Goal: Information Seeking & Learning: Check status

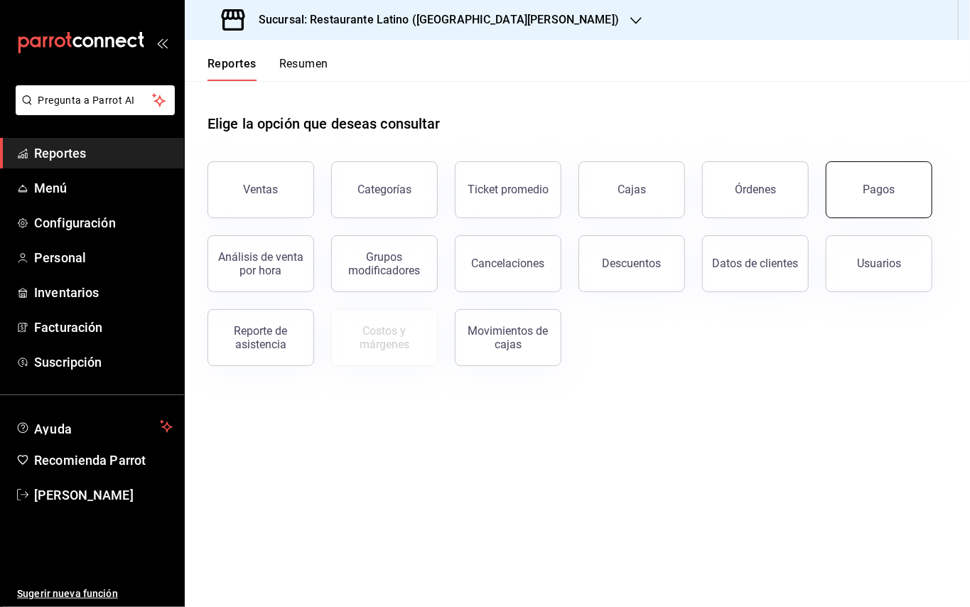
click at [845, 168] on button "Pagos" at bounding box center [879, 189] width 107 height 57
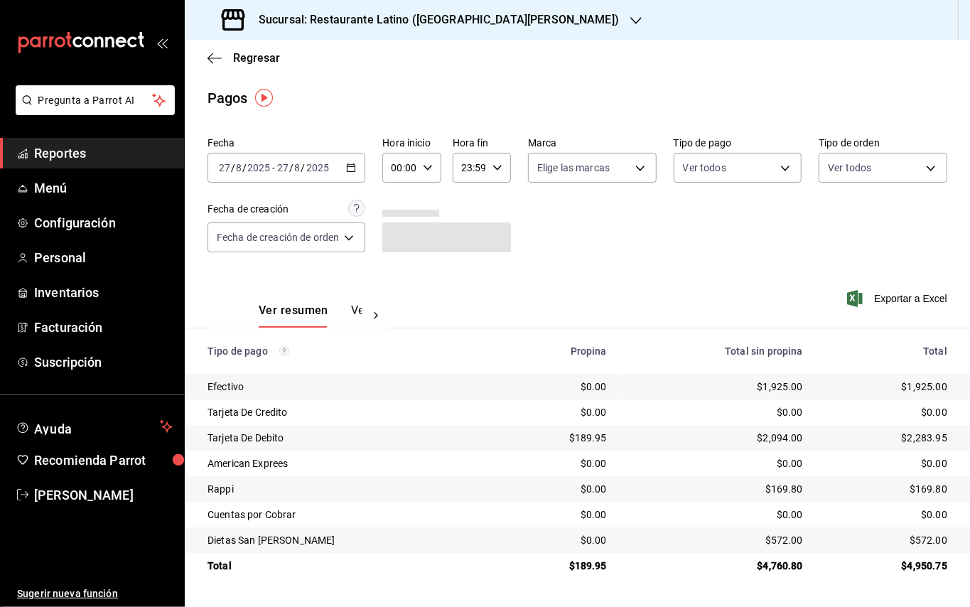
click at [351, 168] on icon "button" at bounding box center [351, 168] width 10 height 10
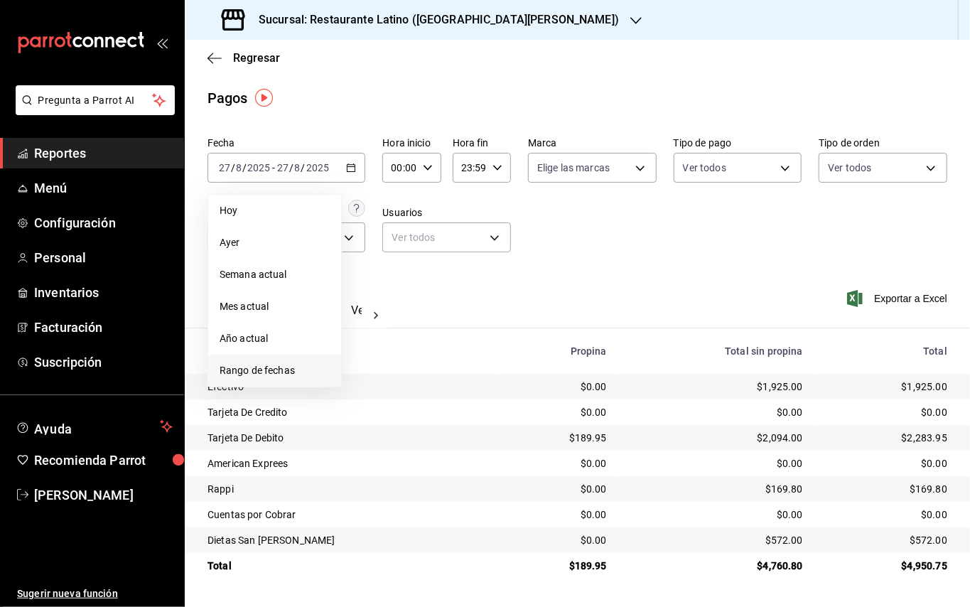
click at [236, 371] on span "Rango de fechas" at bounding box center [275, 370] width 110 height 15
click at [589, 315] on div "agosto de 2025 lun mar [PERSON_NAME] vie sáb dom 28 29 30 31 1 2 3 4 5 6 7 8 9 …" at bounding box center [466, 300] width 249 height 234
click at [475, 353] on abbr "22" at bounding box center [471, 356] width 9 height 10
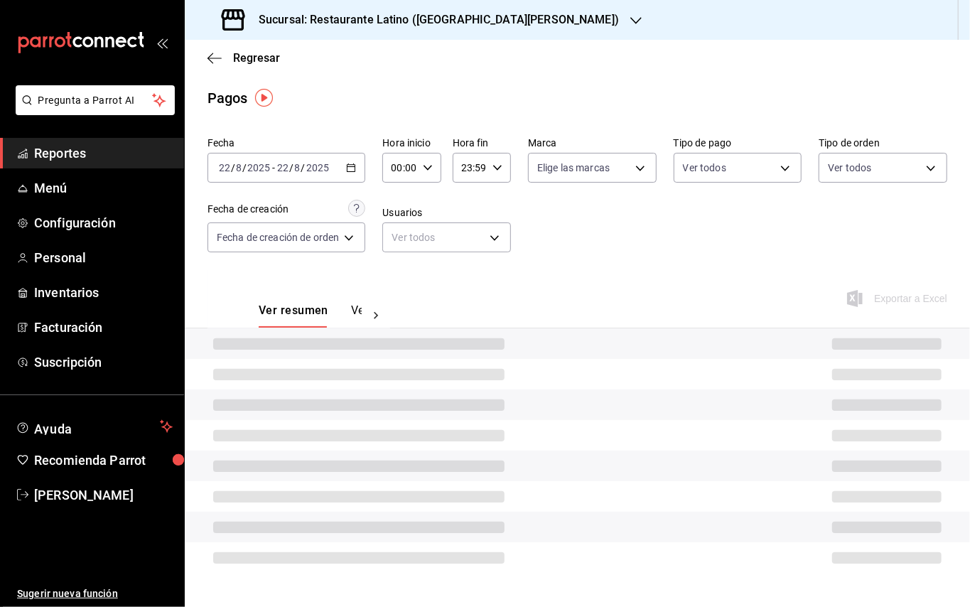
click at [444, 30] on div "Sucursal: Restaurante Latino ([GEOGRAPHIC_DATA][PERSON_NAME])" at bounding box center [421, 20] width 451 height 40
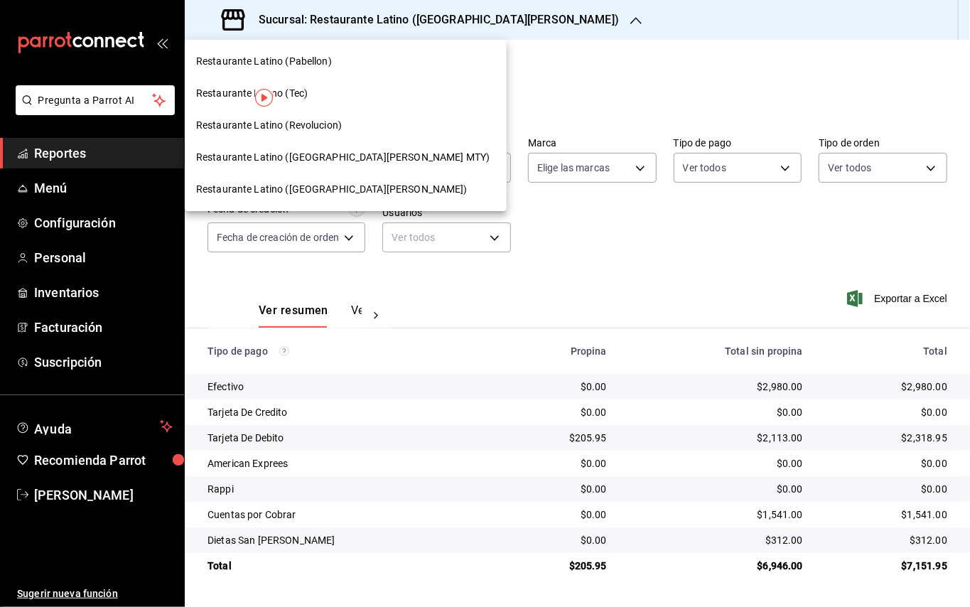
click at [339, 156] on span "Restaurante Latino ([GEOGRAPHIC_DATA][PERSON_NAME] MTY)" at bounding box center [342, 157] width 293 height 15
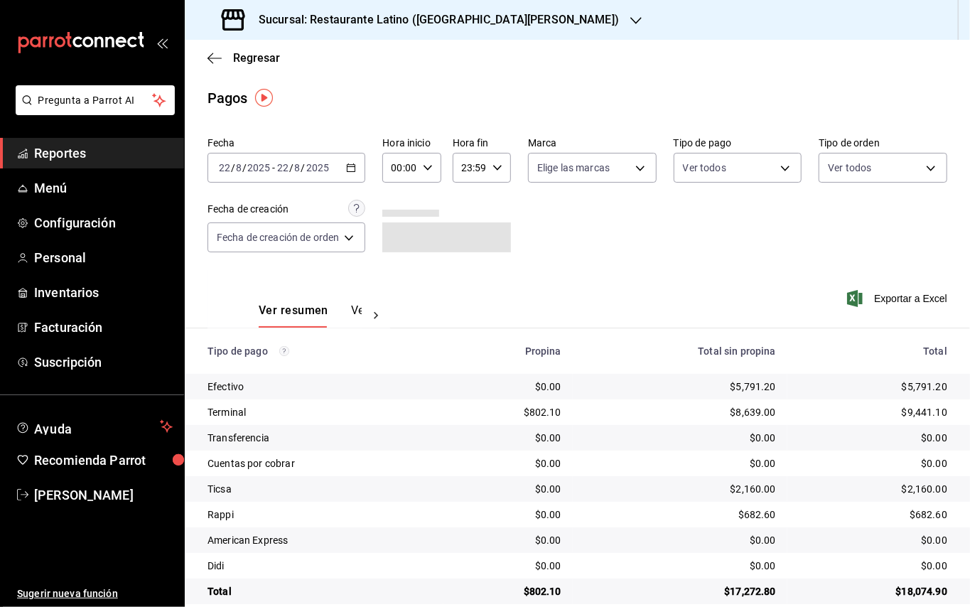
click at [367, 313] on div at bounding box center [376, 315] width 28 height 24
click at [353, 311] on button "Ver pagos" at bounding box center [334, 315] width 53 height 24
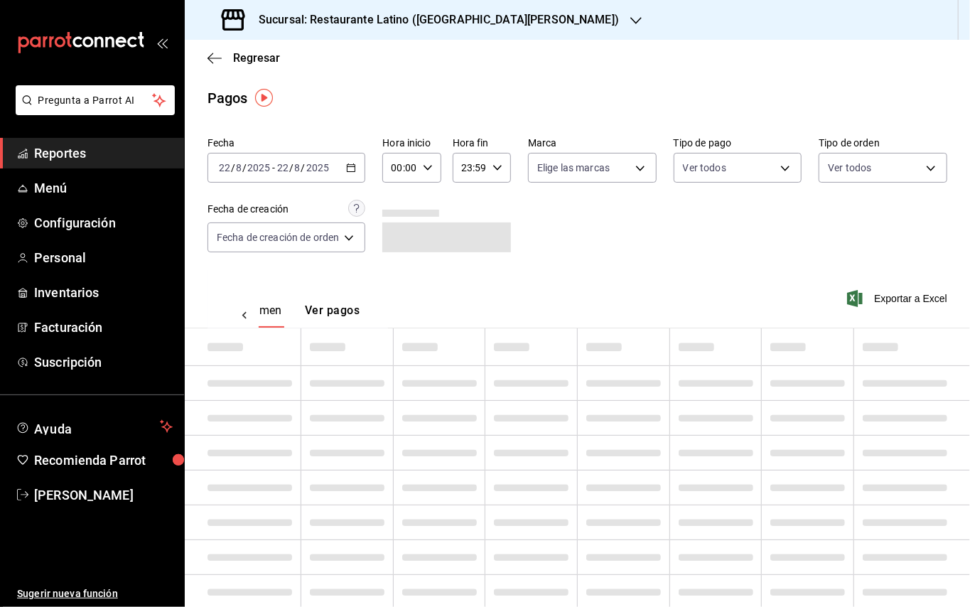
scroll to position [0, 41]
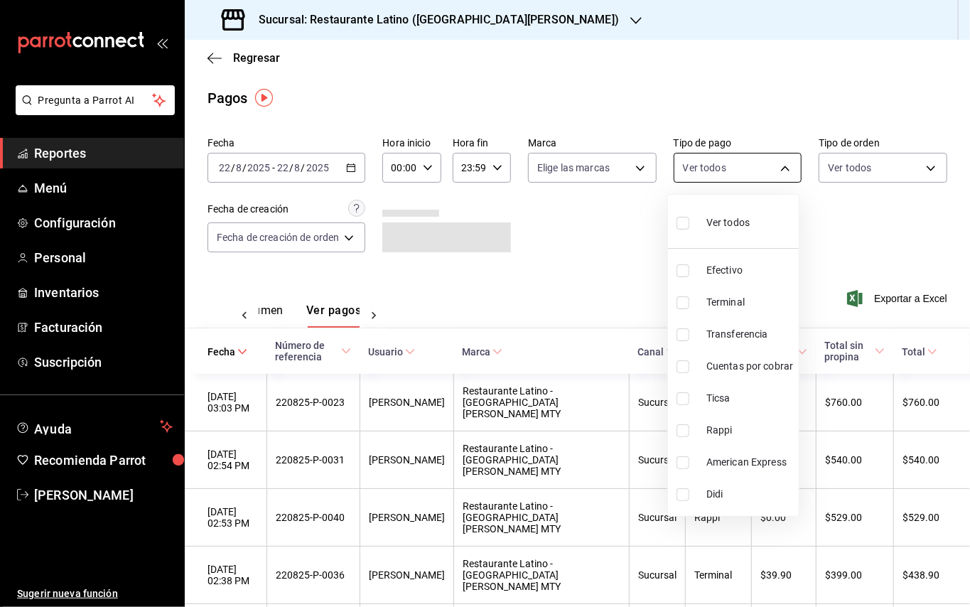
click at [788, 162] on body "Pregunta a Parrot AI Reportes Menú Configuración Personal Inventarios Facturaci…" at bounding box center [485, 303] width 970 height 607
click at [688, 421] on li "Rappi" at bounding box center [733, 430] width 131 height 32
type input "c79f766f-5daf-4681-beb0-4fa4908be633"
checkbox input "true"
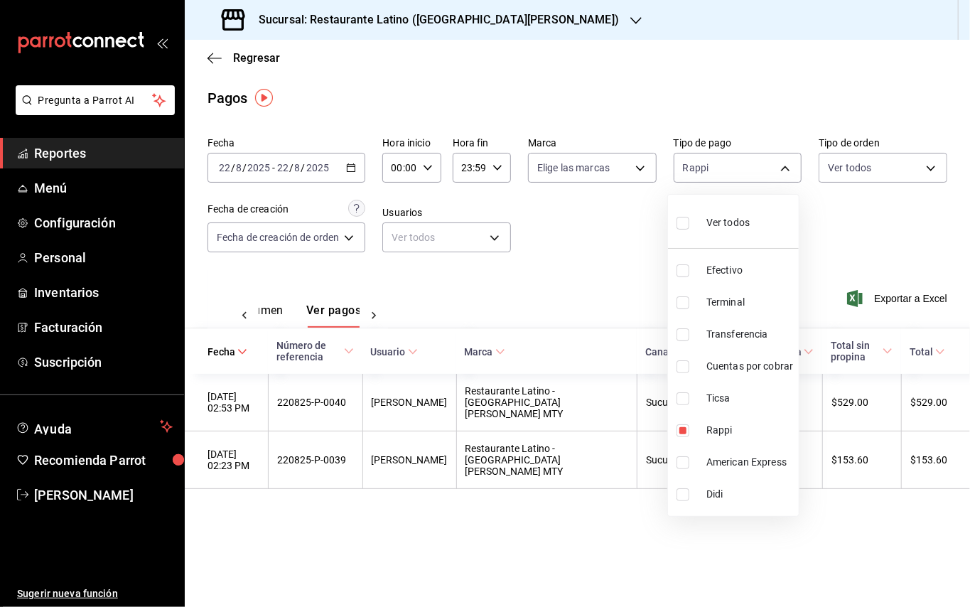
click at [933, 267] on div at bounding box center [485, 303] width 970 height 607
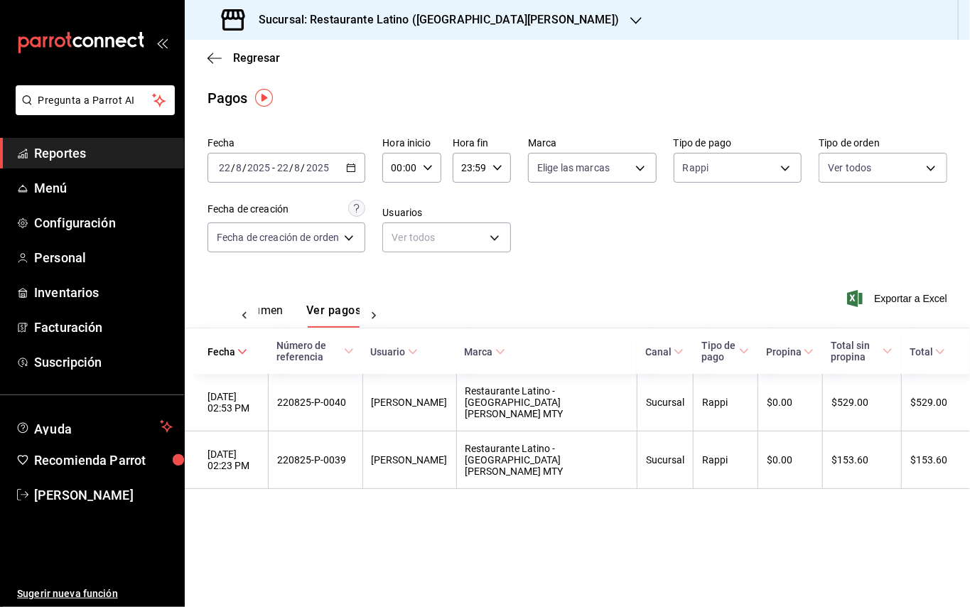
click at [462, 13] on h3 "Sucursal: Restaurante Latino ([GEOGRAPHIC_DATA][PERSON_NAME])" at bounding box center [433, 19] width 372 height 17
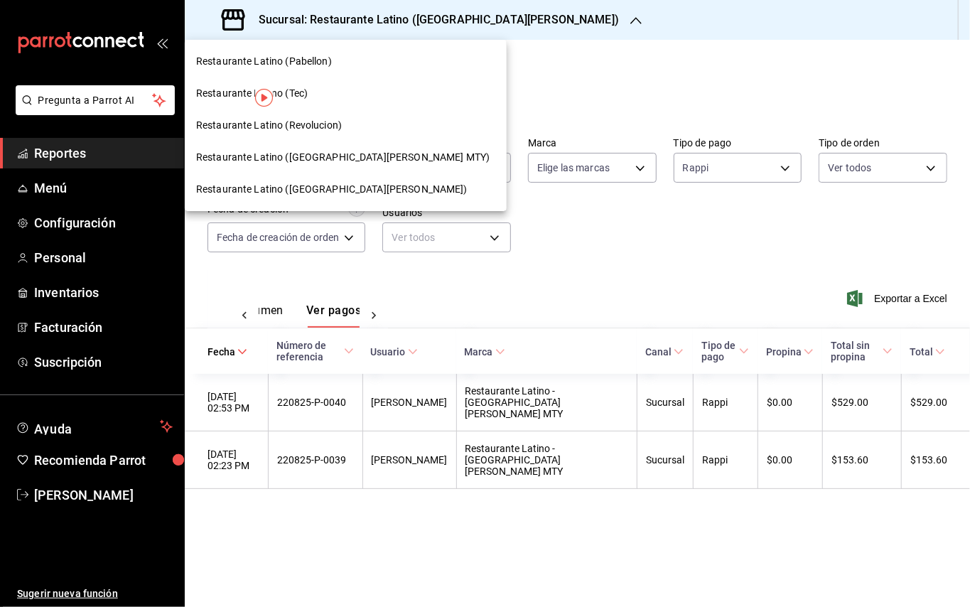
click at [358, 131] on div "Restaurante Latino (Revolucion)" at bounding box center [345, 125] width 299 height 15
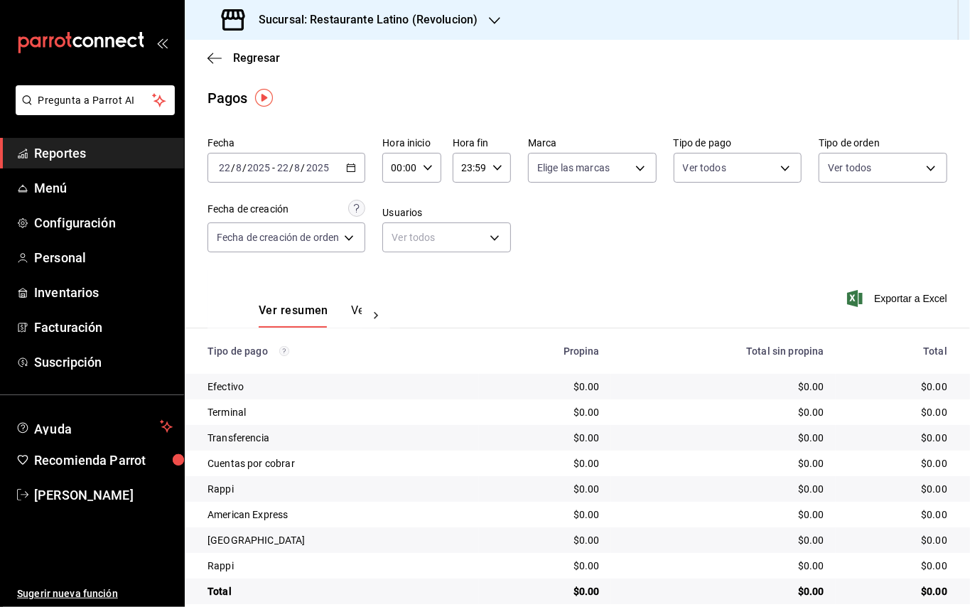
click at [347, 166] on div "[DATE] [DATE] - [DATE] [DATE]" at bounding box center [286, 168] width 158 height 30
click at [444, 28] on div "Sucursal: Restaurante Latino (Revolucion)" at bounding box center [351, 20] width 310 height 40
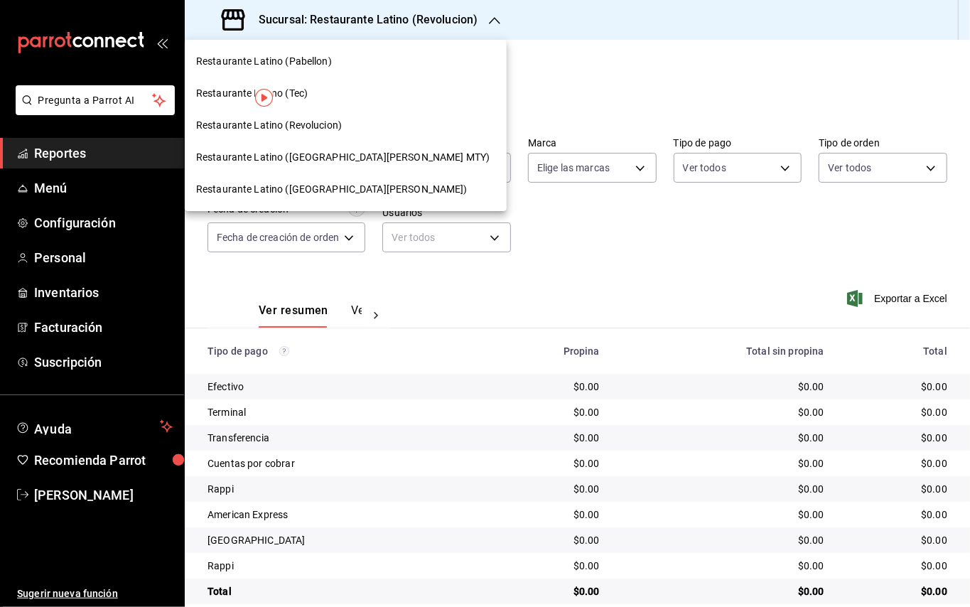
click at [433, 72] on div at bounding box center [485, 303] width 970 height 607
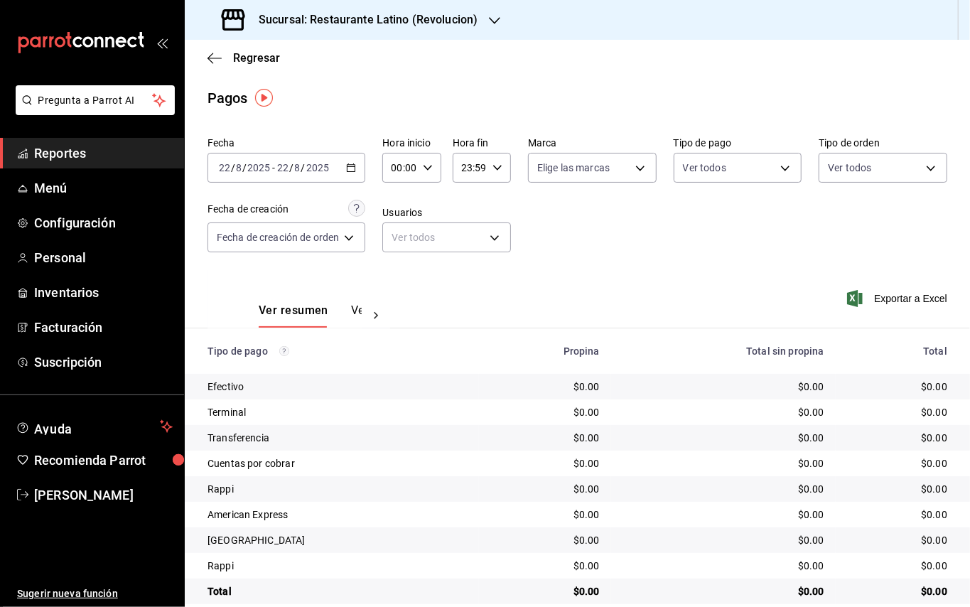
click at [345, 169] on div "[DATE] [DATE] - [DATE] [DATE]" at bounding box center [286, 168] width 158 height 30
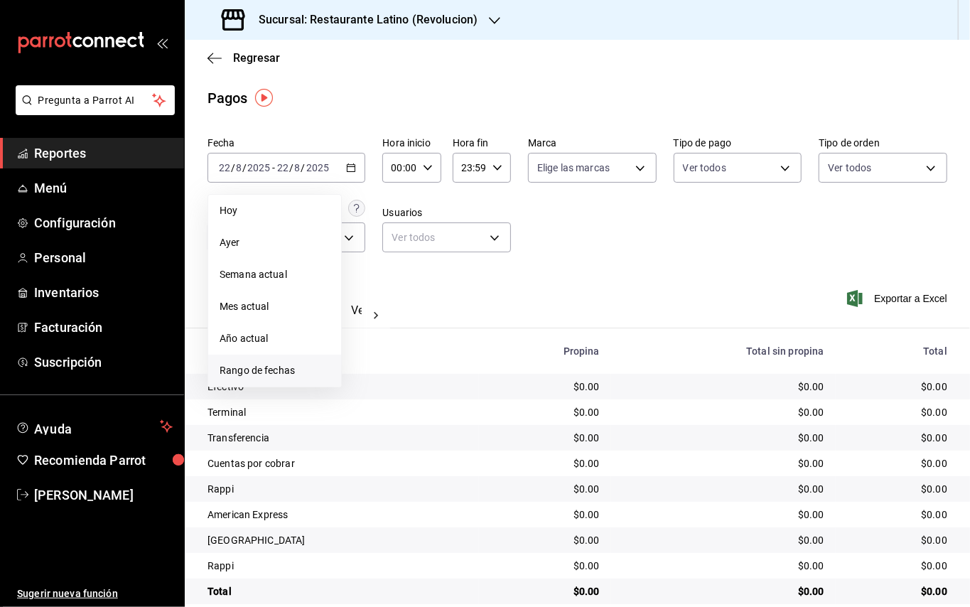
click at [306, 363] on span "Rango de fechas" at bounding box center [275, 370] width 110 height 15
click at [484, 350] on div "28 29 30 31 1 2 3 4 5 6 7 8 9 10 11 12 13 14 15 16 17 18 19 20 21 22 23 24 25 2…" at bounding box center [447, 324] width 176 height 151
click at [483, 350] on div "28 29 30 31 1 2 3 4 5 6 7 8 9 10 11 12 13 14 15 16 17 18 19 20 21 22 23 24 25 2…" at bounding box center [447, 324] width 176 height 151
click at [492, 353] on abbr "23" at bounding box center [496, 356] width 9 height 10
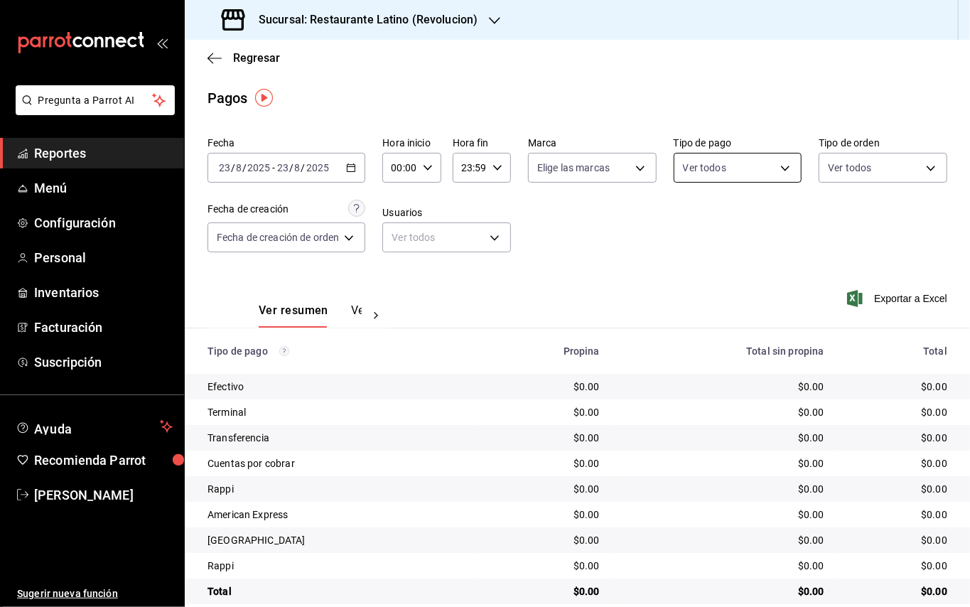
click at [757, 162] on body "Pregunta a Parrot AI Reportes Menú Configuración Personal Inventarios Facturaci…" at bounding box center [485, 303] width 970 height 607
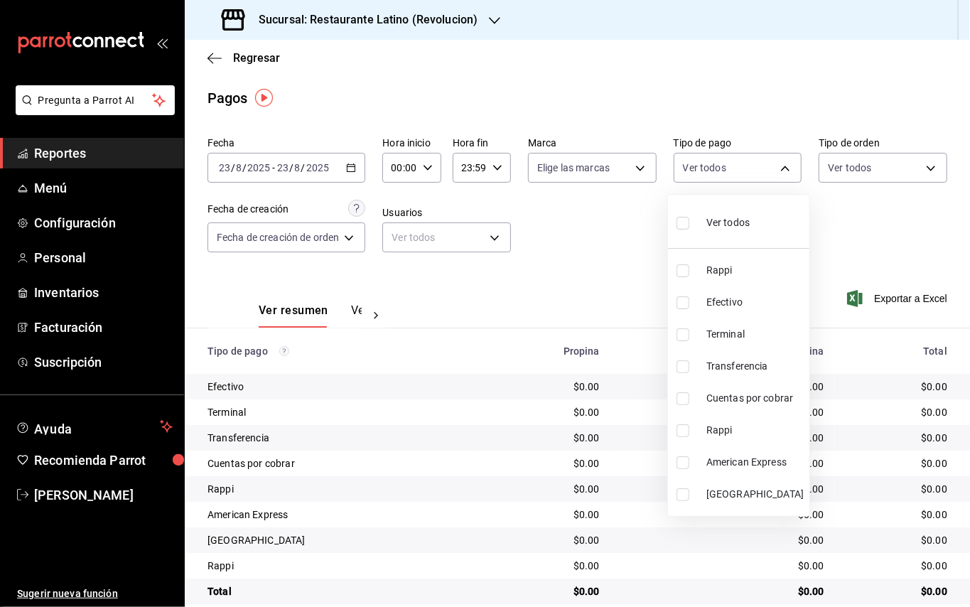
click at [702, 428] on li "Rappi" at bounding box center [738, 430] width 141 height 32
type input "37079351-aa19-4648-9d16-b4149dda6254"
checkbox input "true"
click at [347, 313] on div at bounding box center [485, 303] width 970 height 607
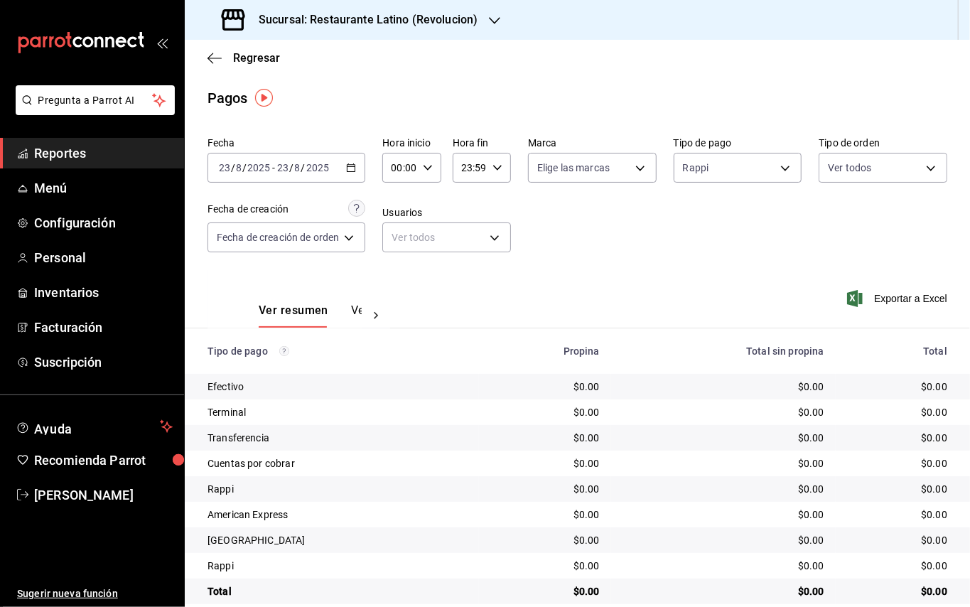
click at [347, 313] on div "Ver todos Rappi Efectivo Terminal Transferencia Cuentas por cobrar Rappi Americ…" at bounding box center [485, 303] width 970 height 607
click at [354, 304] on button "Ver pagos" at bounding box center [377, 315] width 53 height 24
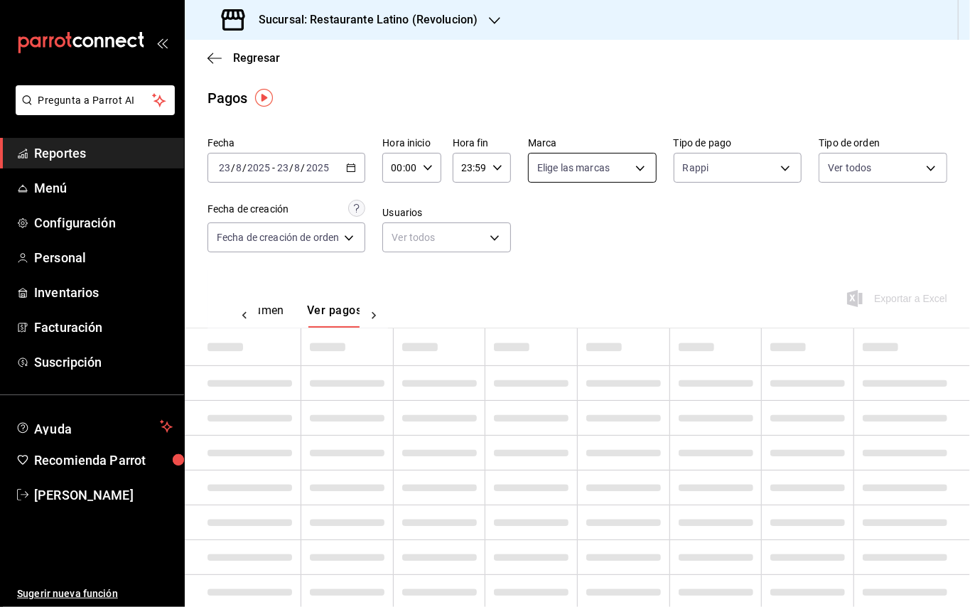
scroll to position [0, 41]
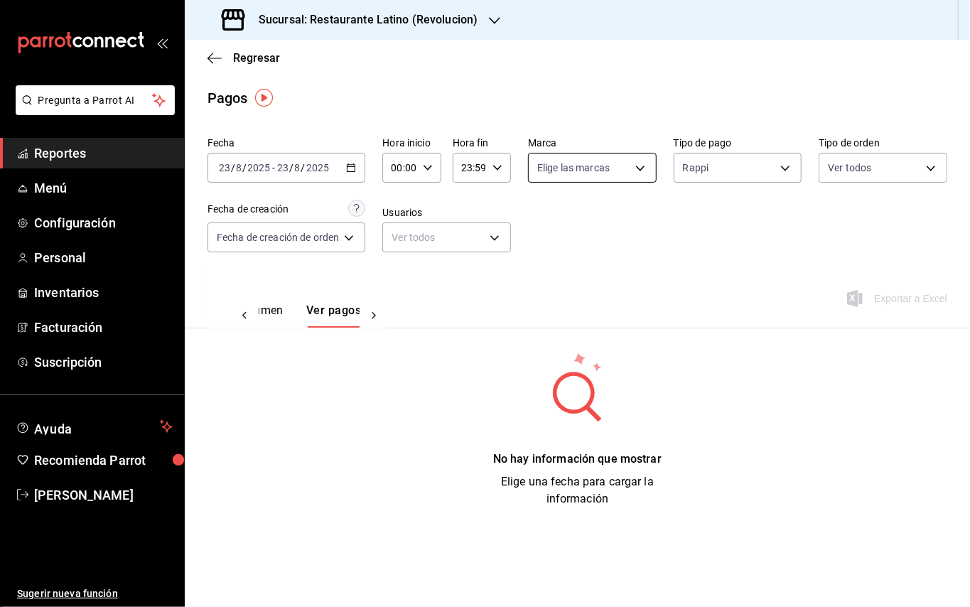
click at [640, 171] on body "Pregunta a Parrot AI Reportes Menú Configuración Personal Inventarios Facturaci…" at bounding box center [485, 303] width 970 height 607
click at [610, 271] on span "Restaurante Latino - Revolucion" at bounding box center [640, 270] width 144 height 15
type input "a1738035-0362-438d-b93d-1d09bc7c56fa"
checkbox input "true"
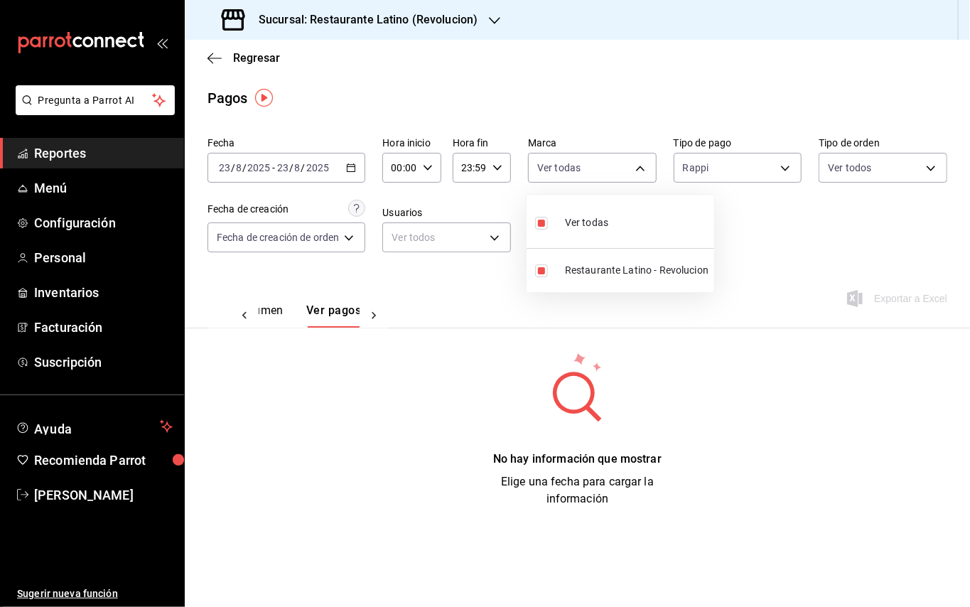
click at [779, 233] on div at bounding box center [485, 303] width 970 height 607
click at [421, 23] on h3 "Sucursal: Restaurante Latino (Revolucion)" at bounding box center [362, 19] width 230 height 17
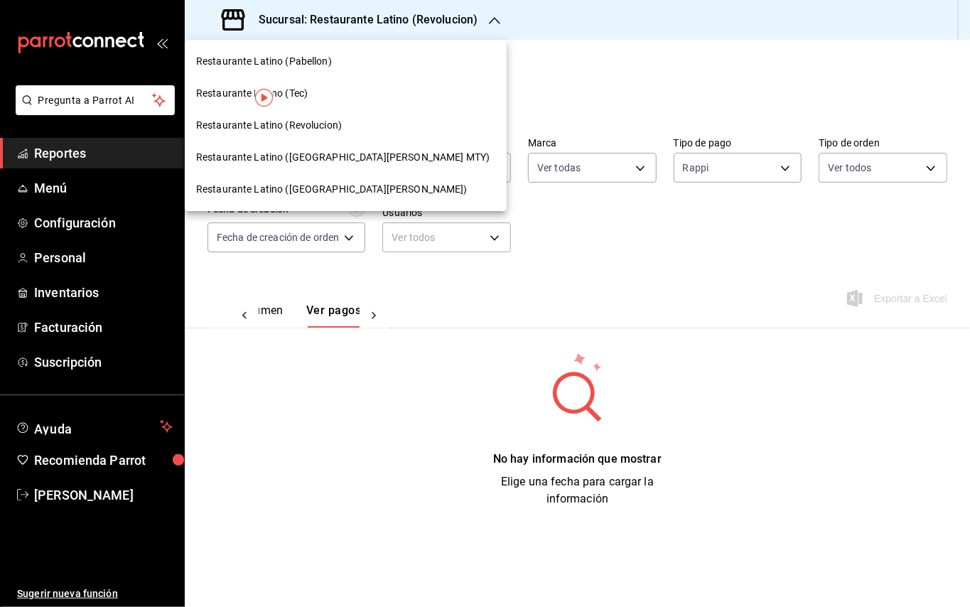
click at [331, 157] on span "Restaurante Latino ([GEOGRAPHIC_DATA][PERSON_NAME] MTY)" at bounding box center [342, 157] width 293 height 15
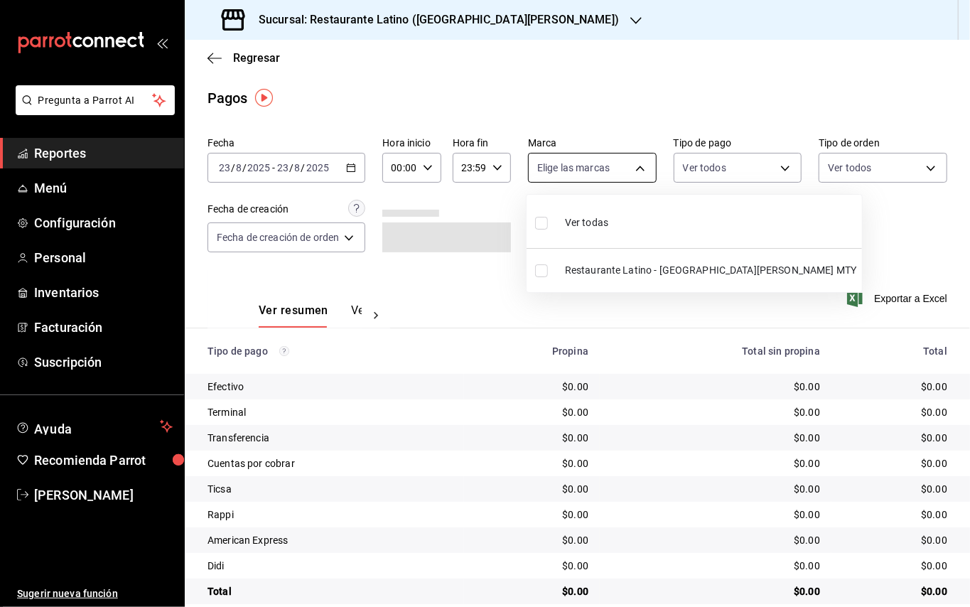
click at [578, 168] on body "Pregunta a Parrot AI Reportes Menú Configuración Personal Inventarios Facturaci…" at bounding box center [485, 303] width 970 height 607
click at [686, 166] on div at bounding box center [485, 303] width 970 height 607
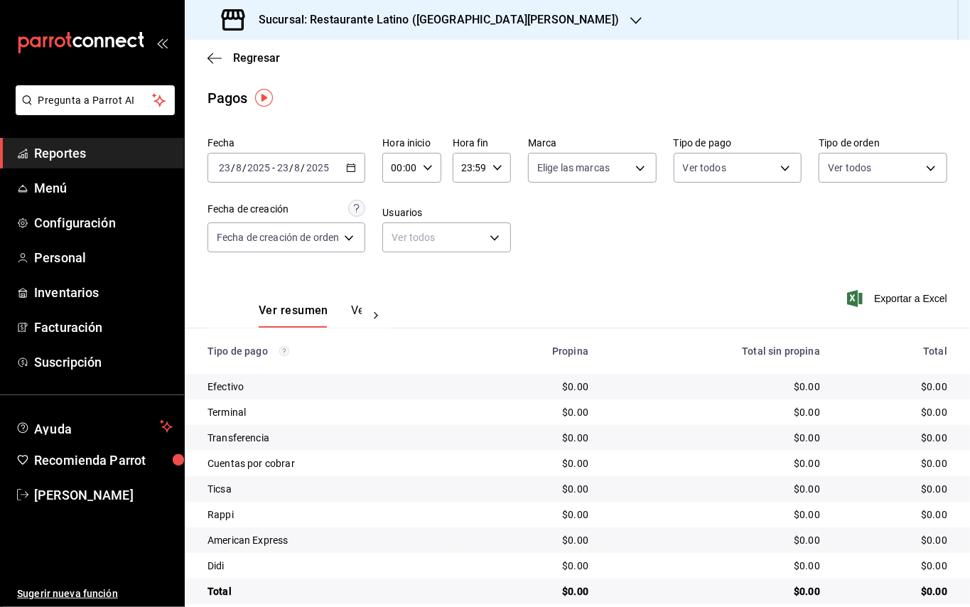
click at [355, 302] on div "Ver resumen Ver pagos" at bounding box center [298, 306] width 183 height 41
click at [356, 306] on button "Ver pagos" at bounding box center [377, 315] width 53 height 24
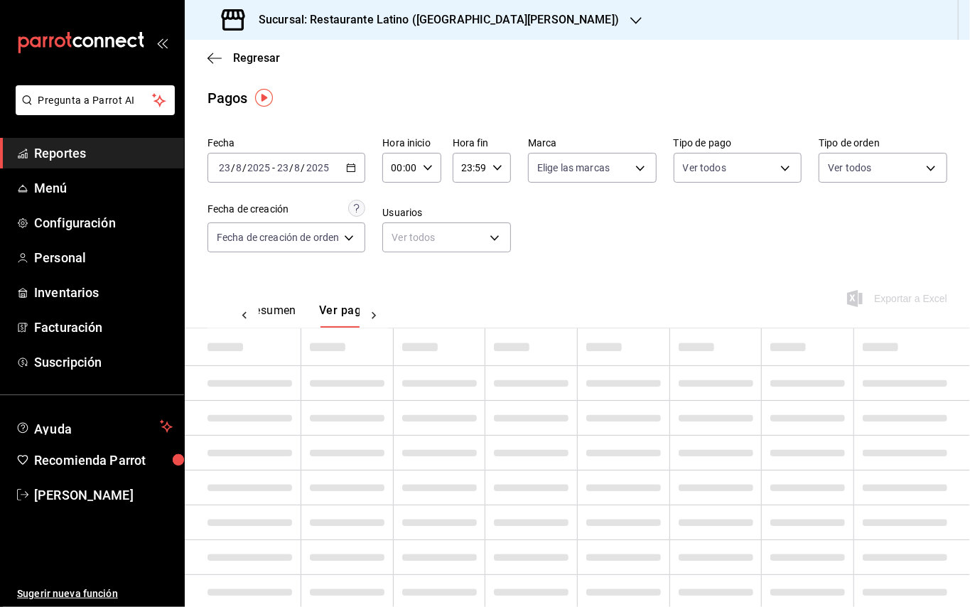
scroll to position [0, 41]
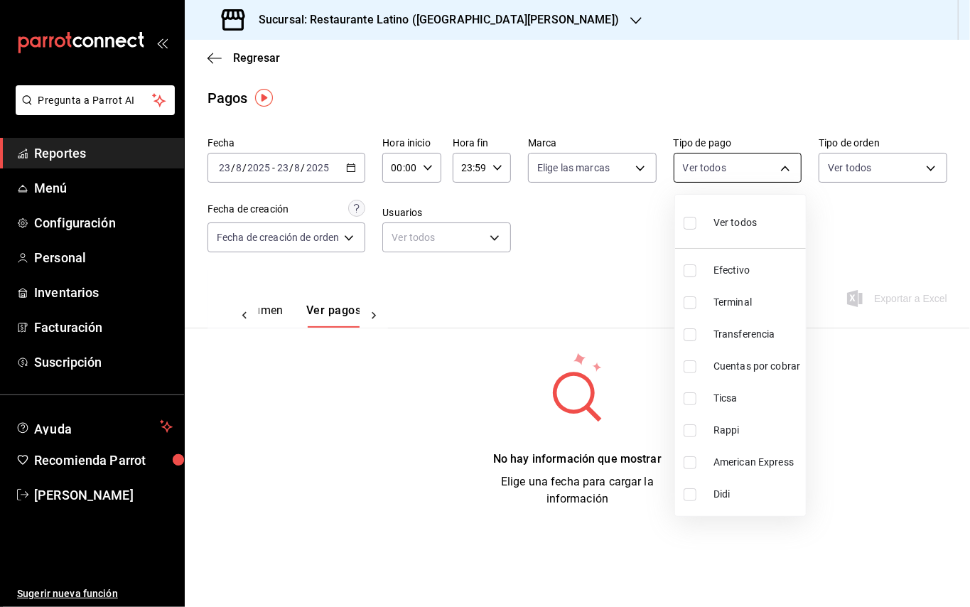
click at [737, 166] on body "Pregunta a Parrot AI Reportes Menú Configuración Personal Inventarios Facturaci…" at bounding box center [485, 303] width 970 height 607
click at [696, 431] on input "checkbox" at bounding box center [689, 430] width 13 height 13
checkbox input "true"
type input "c79f766f-5daf-4681-beb0-4fa4908be633"
click at [620, 280] on div at bounding box center [485, 303] width 970 height 607
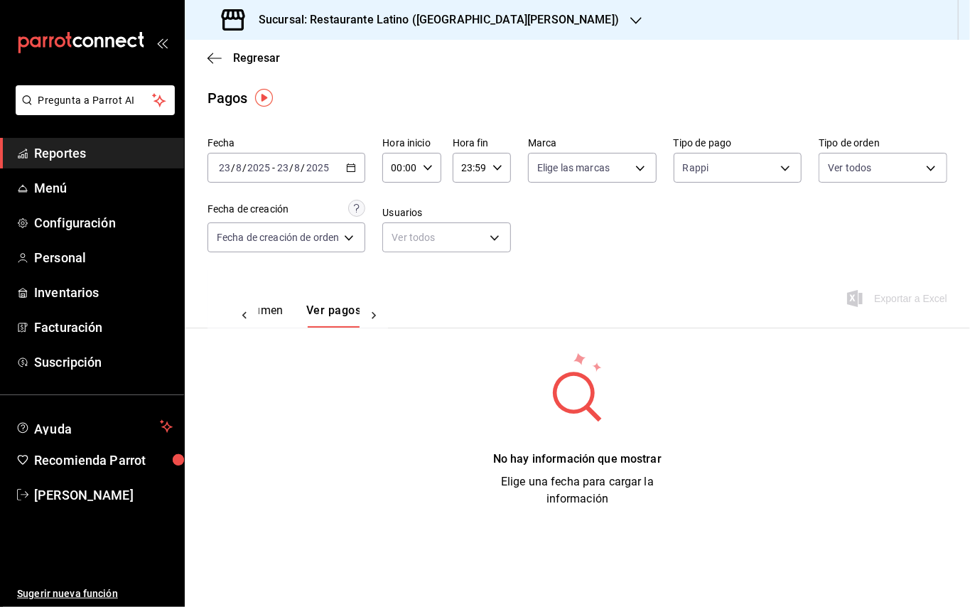
click at [598, 171] on body "Pregunta a Parrot AI Reportes Menú Configuración Personal Inventarios Facturaci…" at bounding box center [485, 303] width 970 height 607
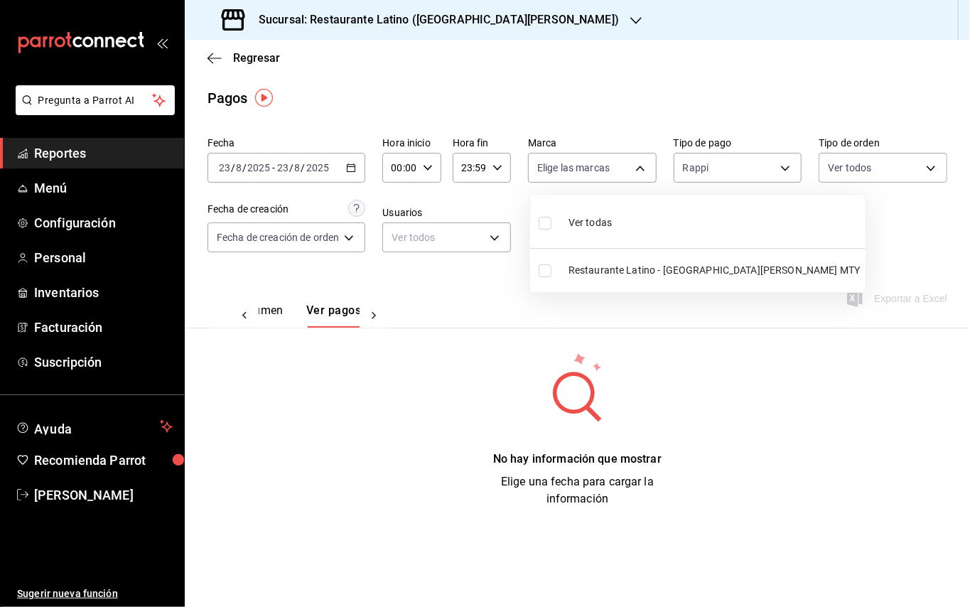
click at [585, 269] on span "Restaurante Latino - [GEOGRAPHIC_DATA][PERSON_NAME] MTY" at bounding box center [713, 270] width 291 height 15
type input "d9887721-df1d-47bb-82d9-6ac72a711b44"
checkbox input "true"
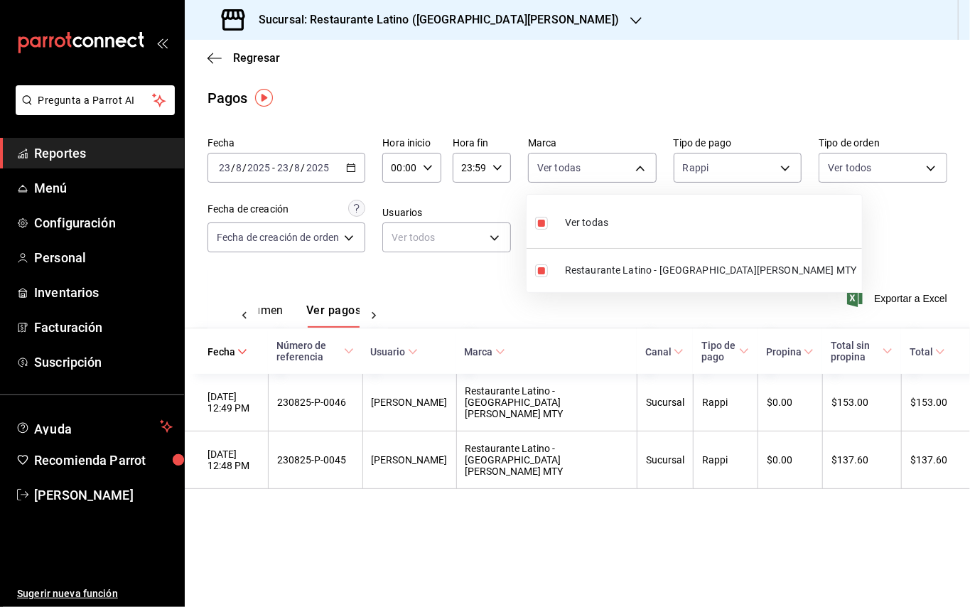
click at [820, 248] on div at bounding box center [485, 303] width 970 height 607
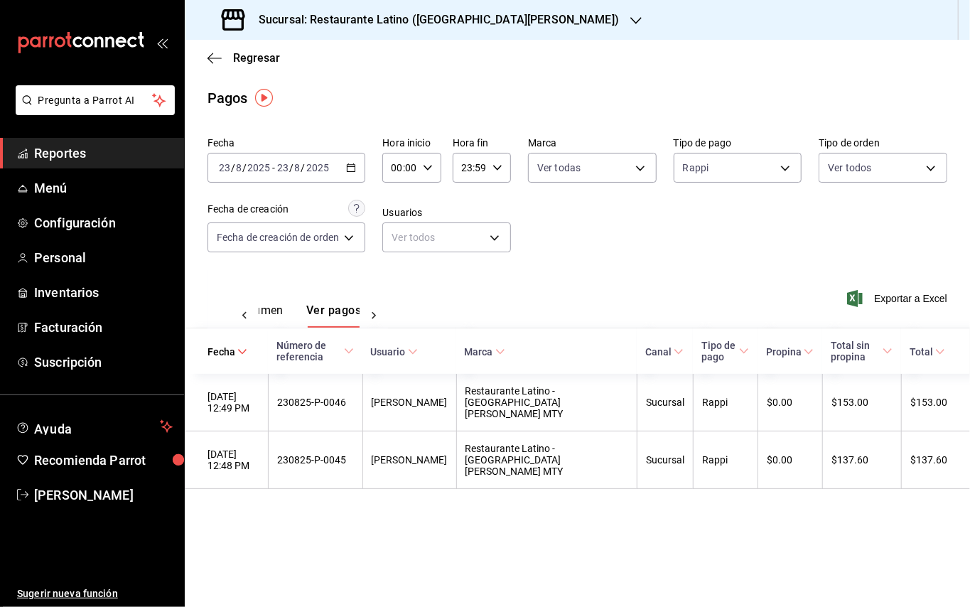
click at [405, 37] on div "Sucursal: Restaurante Latino ([GEOGRAPHIC_DATA][PERSON_NAME])" at bounding box center [421, 20] width 451 height 40
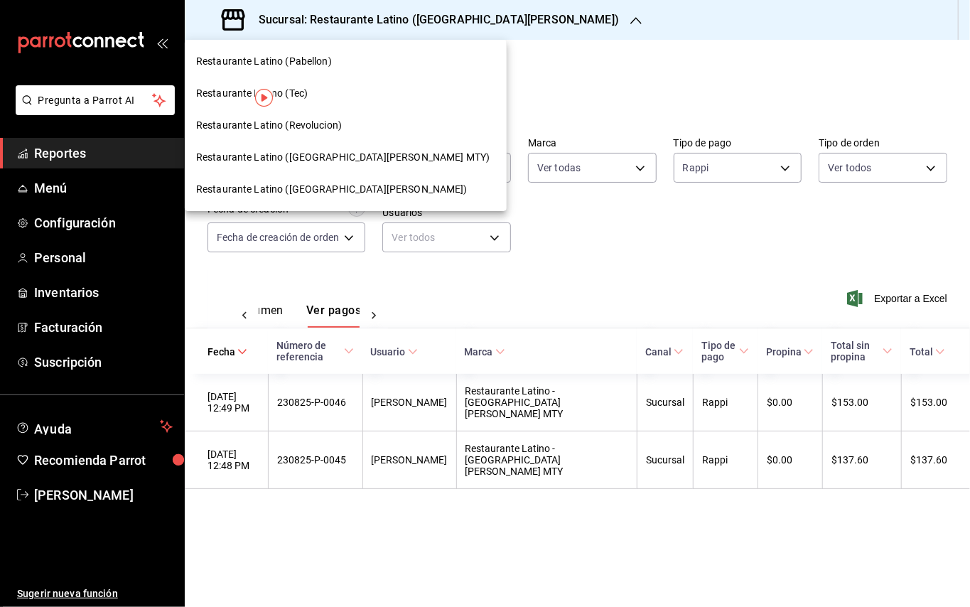
click at [340, 67] on div "Restaurante Latino (Pabellon)" at bounding box center [345, 61] width 299 height 15
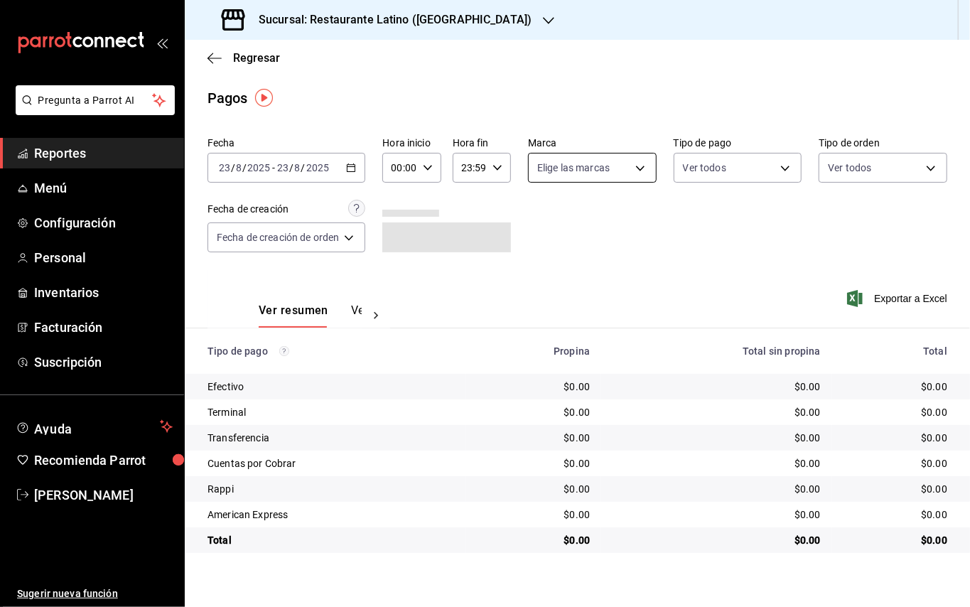
click at [583, 160] on body "Pregunta a Parrot AI Reportes Menú Configuración Personal Inventarios Facturaci…" at bounding box center [485, 303] width 970 height 607
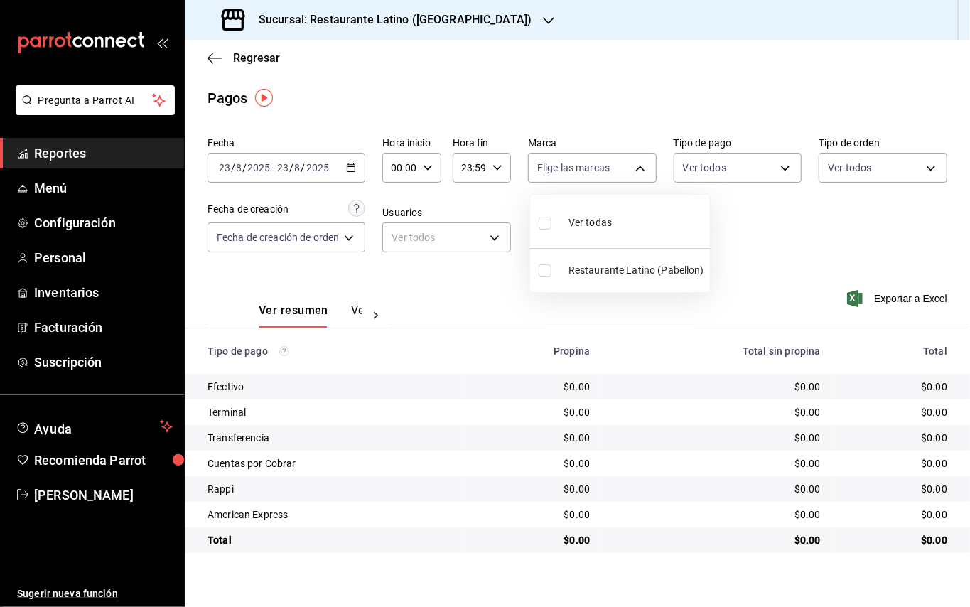
click at [617, 270] on span "Restaurante Latino (Pabellon)" at bounding box center [636, 270] width 136 height 15
type input "d9c469dc-f08c-46b7-a74b-538dd27fde2f"
checkbox input "true"
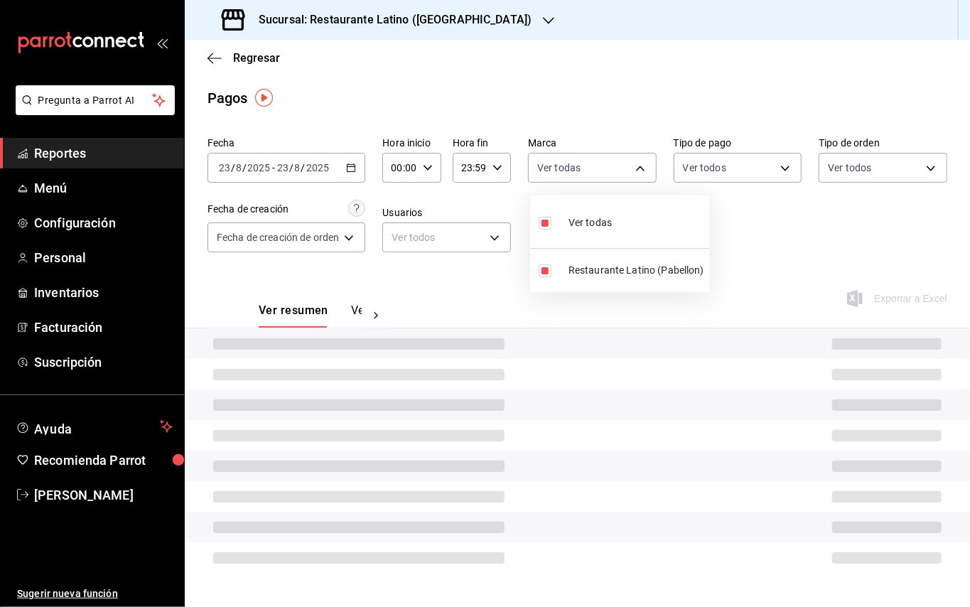
click at [745, 166] on div at bounding box center [485, 303] width 970 height 607
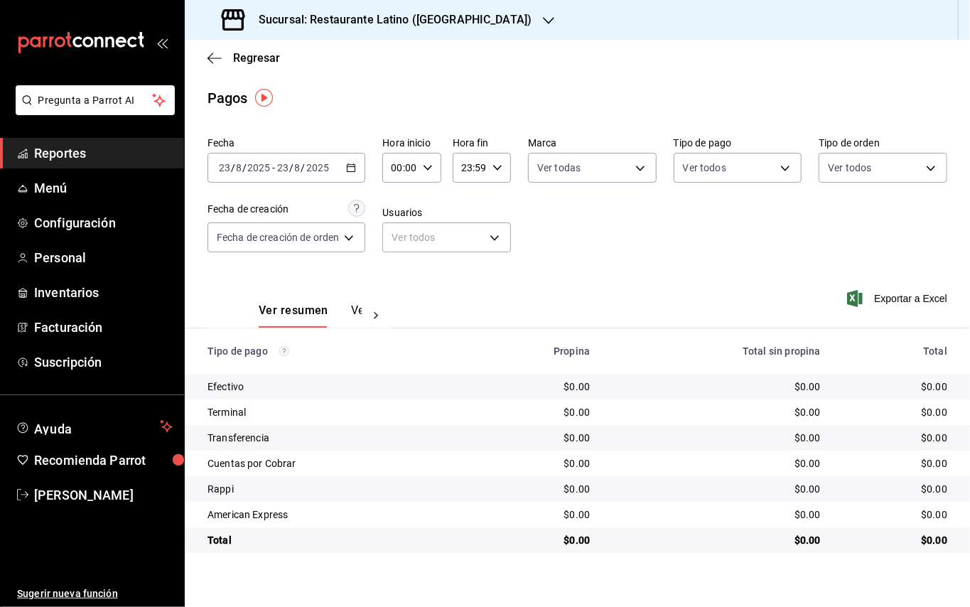
click at [745, 166] on body "Pregunta a Parrot AI Reportes Menú Configuración Personal Inventarios Facturaci…" at bounding box center [485, 303] width 970 height 607
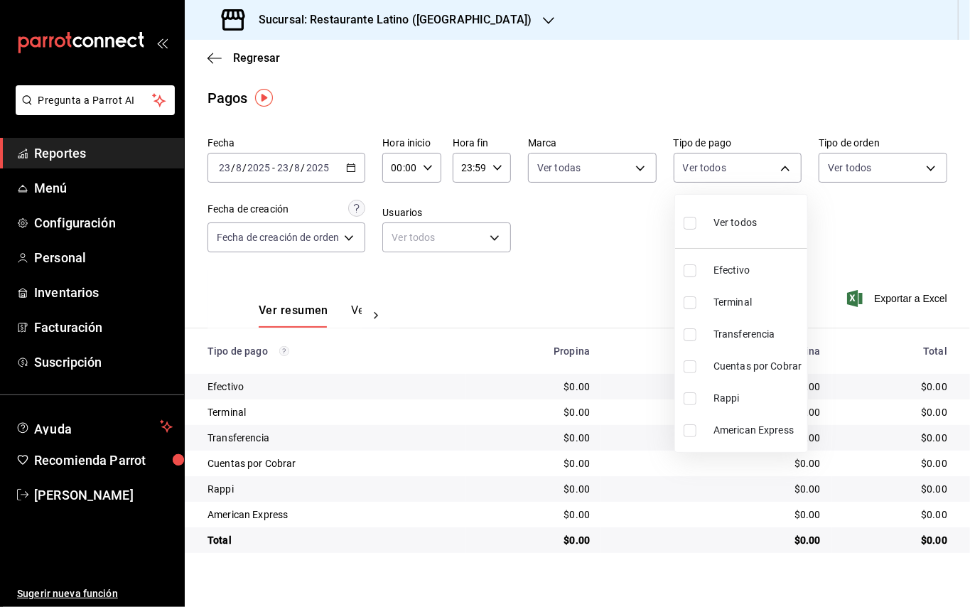
click at [730, 399] on span "Rappi" at bounding box center [757, 398] width 88 height 15
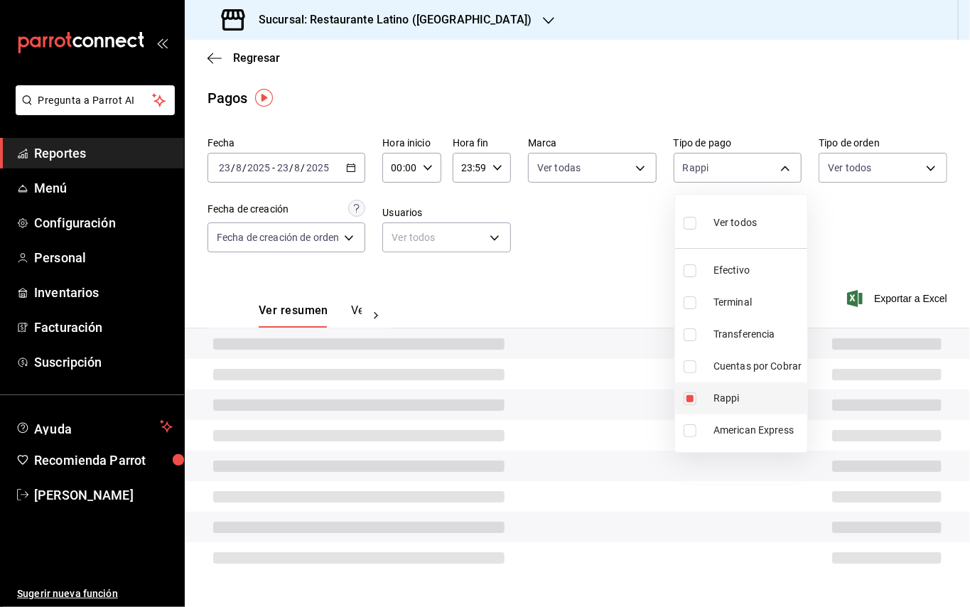
type input "4aed71b9-5eb0-4f52-a4c4-6711d7545e0c"
checkbox input "true"
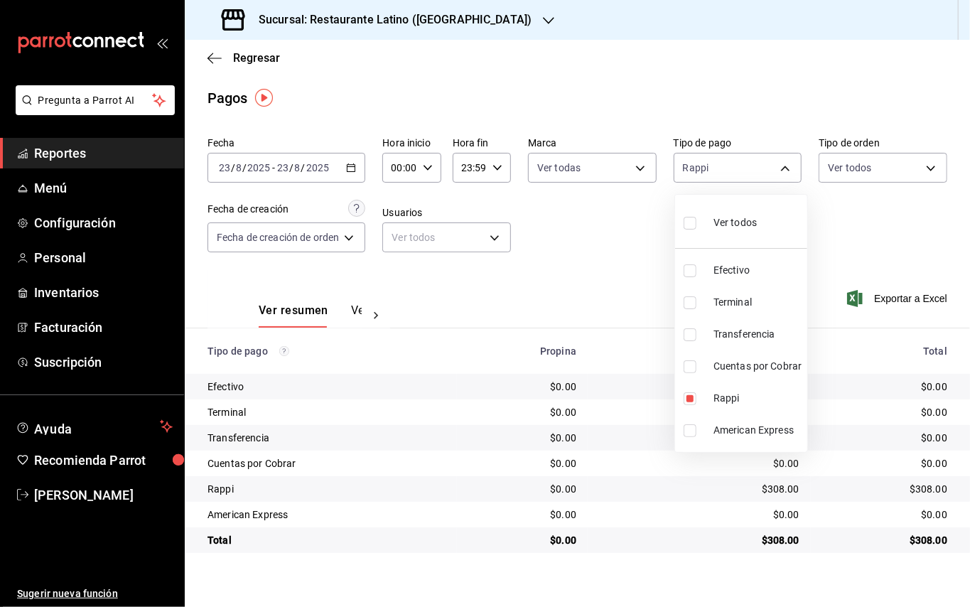
click at [574, 261] on div at bounding box center [485, 303] width 970 height 607
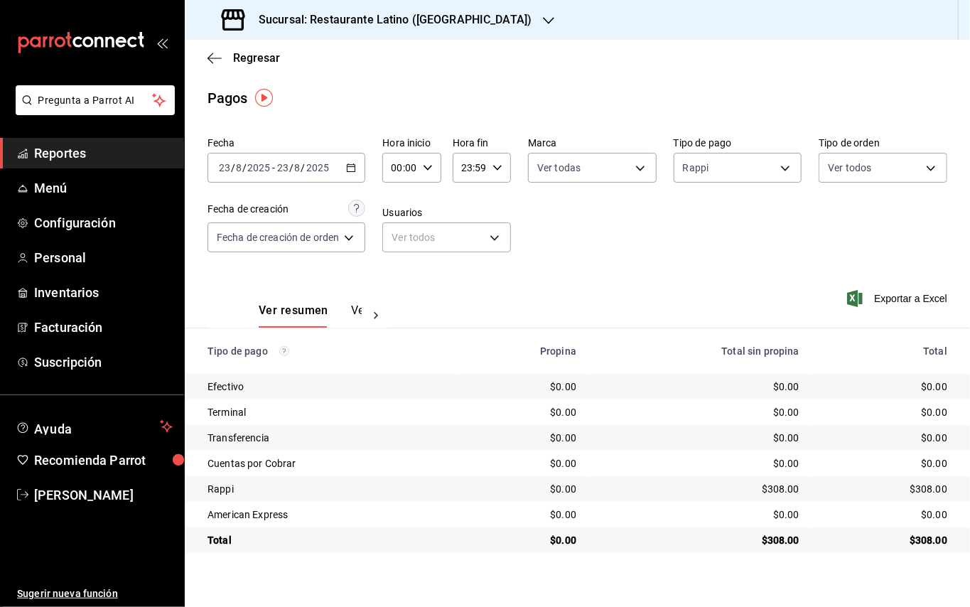
click at [362, 310] on div at bounding box center [376, 315] width 28 height 24
click at [351, 308] on button "Ver pagos" at bounding box center [334, 315] width 53 height 24
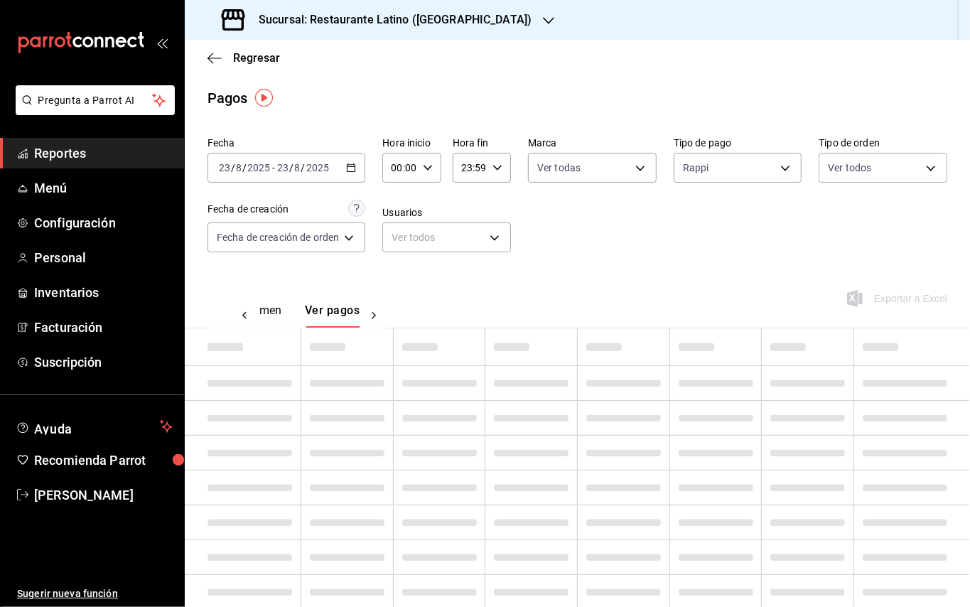
scroll to position [0, 41]
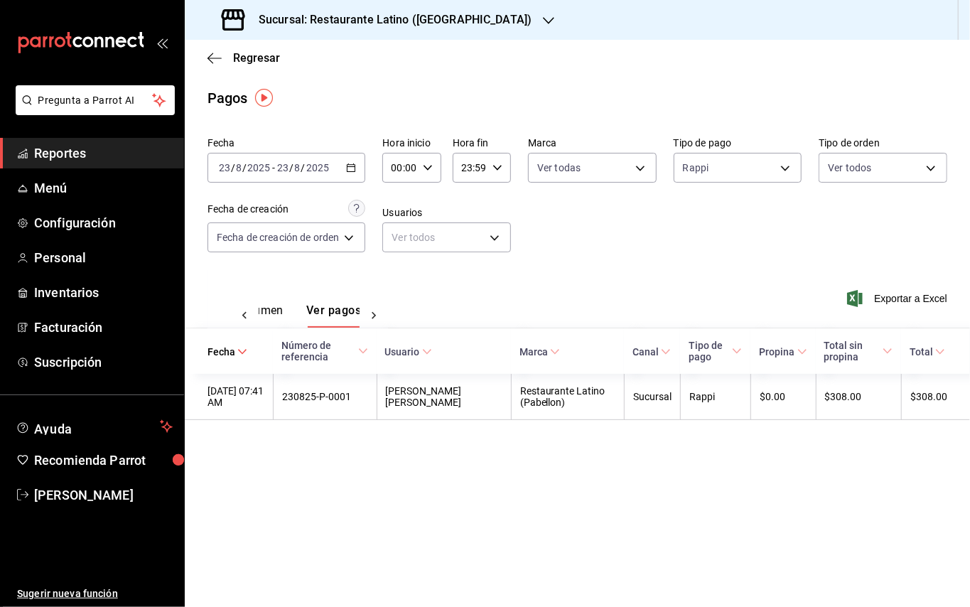
click at [347, 166] on div "[DATE] [DATE] - [DATE] [DATE]" at bounding box center [286, 168] width 158 height 30
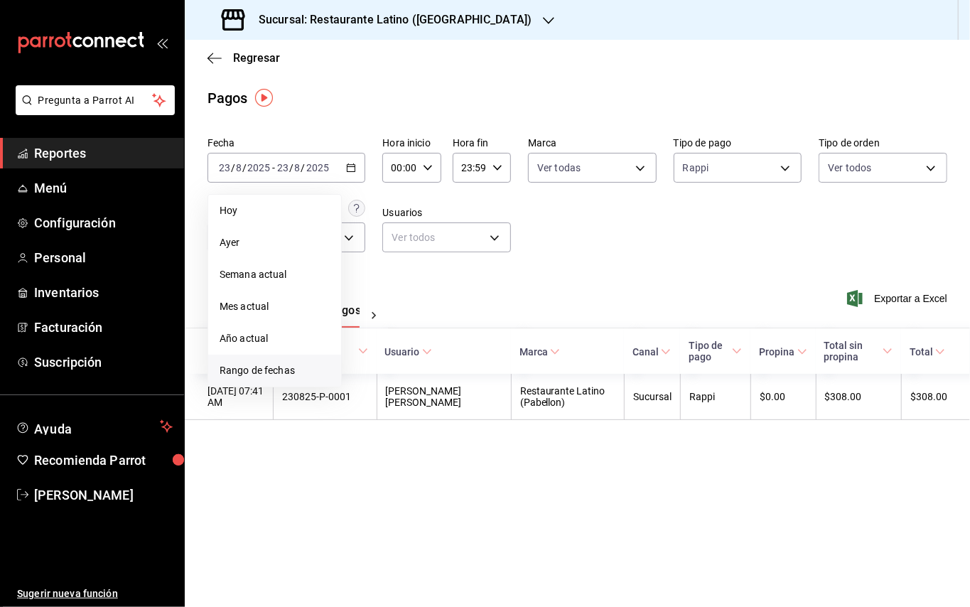
click at [269, 371] on span "Rango de fechas" at bounding box center [275, 370] width 110 height 15
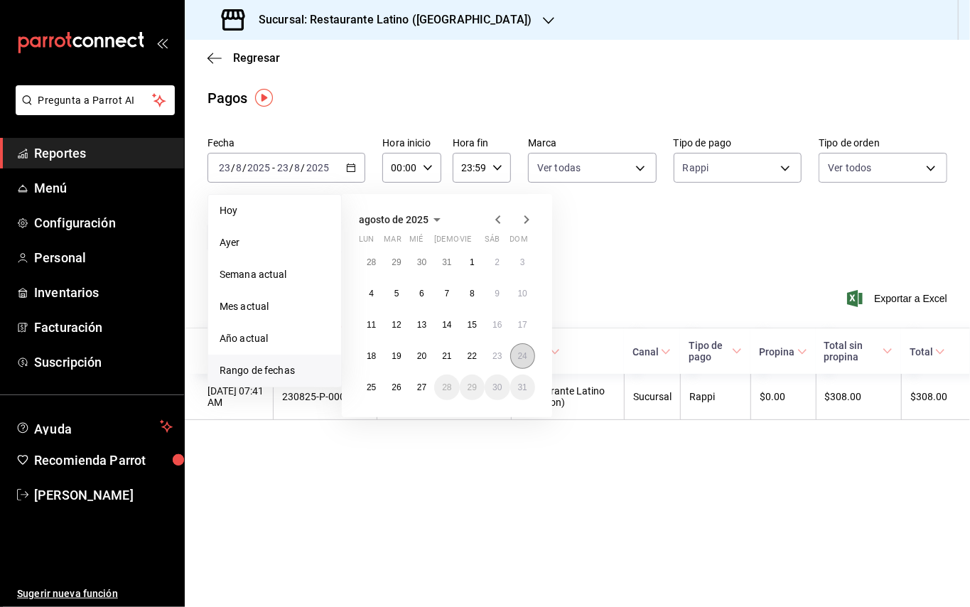
click at [516, 350] on button "24" at bounding box center [522, 356] width 25 height 26
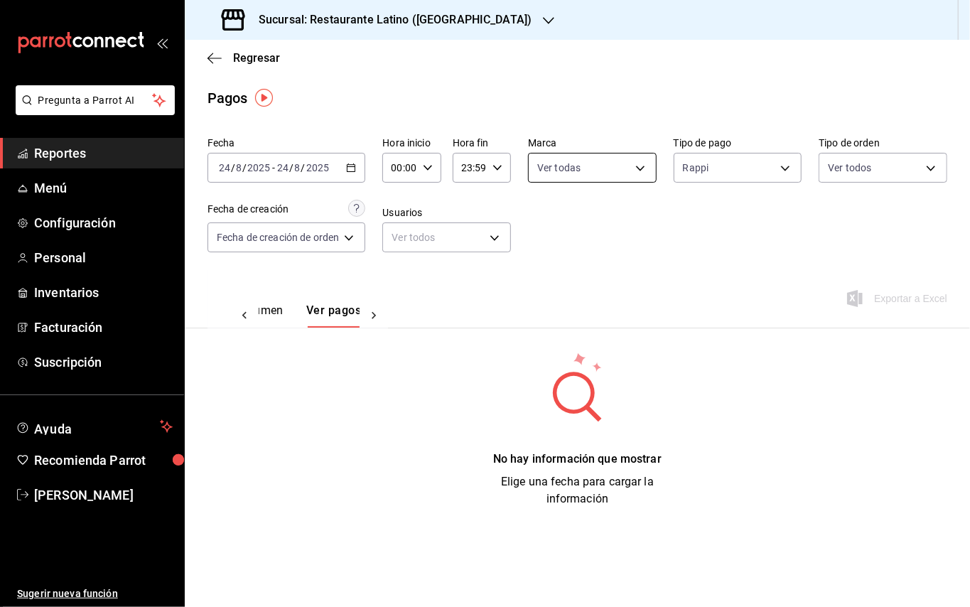
click at [598, 177] on body "Pregunta a Parrot AI Reportes Menú Configuración Personal Inventarios Facturaci…" at bounding box center [485, 303] width 970 height 607
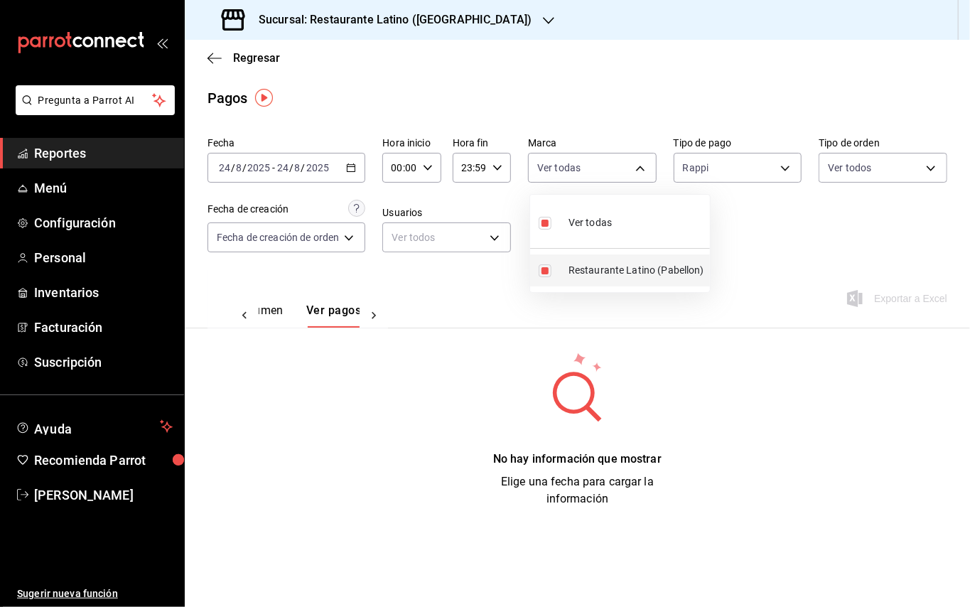
click at [584, 266] on span "Restaurante Latino (Pabellon)" at bounding box center [636, 270] width 136 height 15
checkbox input "false"
click at [584, 266] on span "Restaurante Latino (Pabellon)" at bounding box center [633, 270] width 136 height 15
type input "d9c469dc-f08c-46b7-a74b-538dd27fde2f"
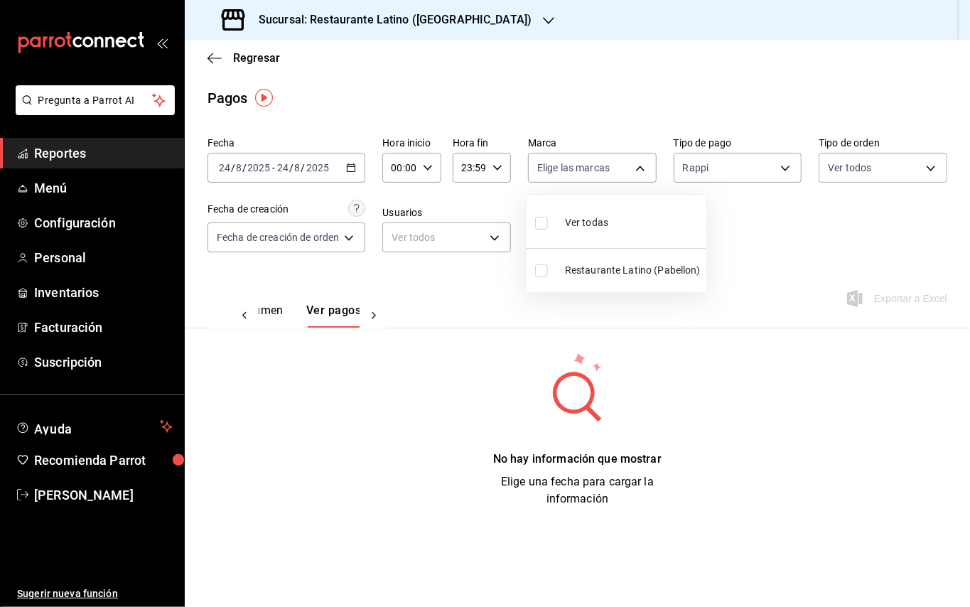
checkbox input "true"
click at [459, 15] on div at bounding box center [485, 303] width 970 height 607
click at [467, 21] on div "Sucursal: Restaurante Latino ([GEOGRAPHIC_DATA])" at bounding box center [378, 20] width 364 height 40
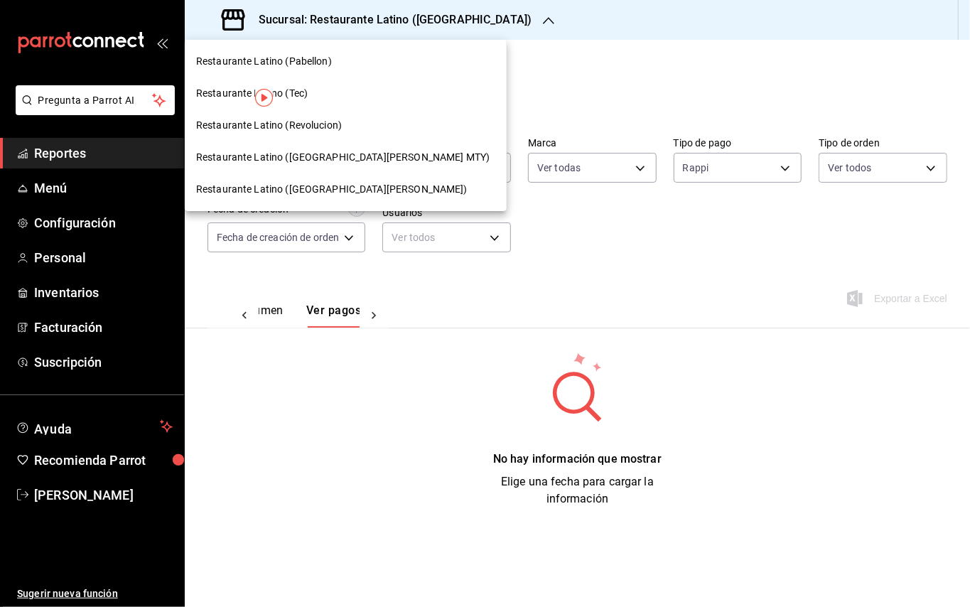
click at [317, 156] on span "Restaurante Latino ([GEOGRAPHIC_DATA][PERSON_NAME] MTY)" at bounding box center [342, 157] width 293 height 15
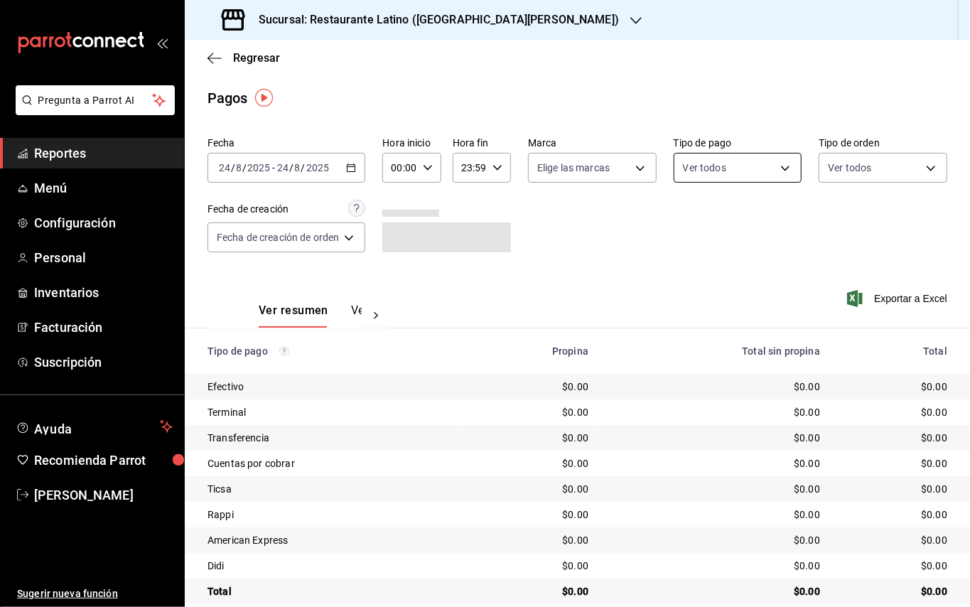
click at [703, 168] on body "Pregunta a Parrot AI Reportes Menú Configuración Personal Inventarios Facturaci…" at bounding box center [485, 303] width 970 height 607
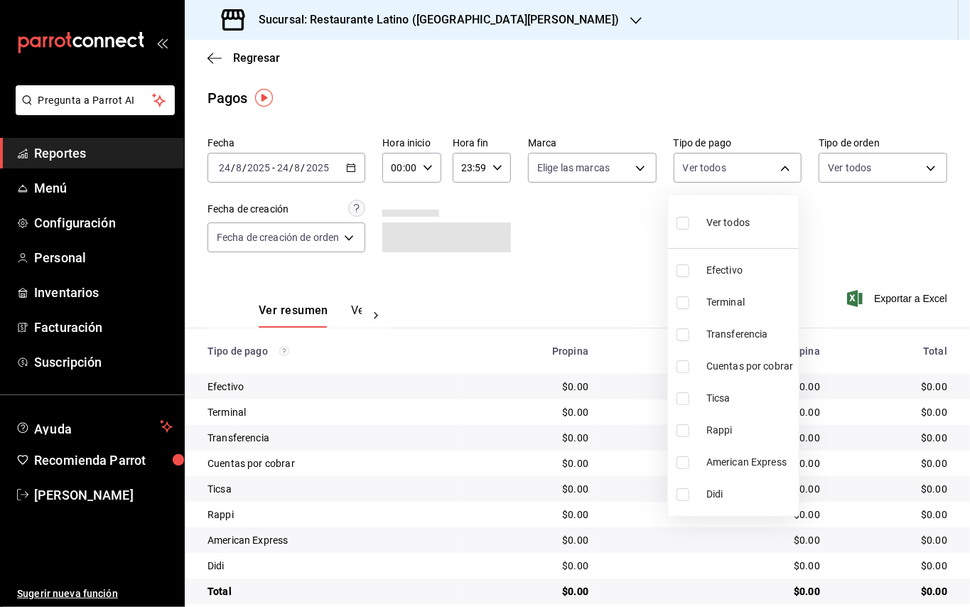
click at [686, 431] on input "checkbox" at bounding box center [682, 430] width 13 height 13
checkbox input "true"
type input "c79f766f-5daf-4681-beb0-4fa4908be633"
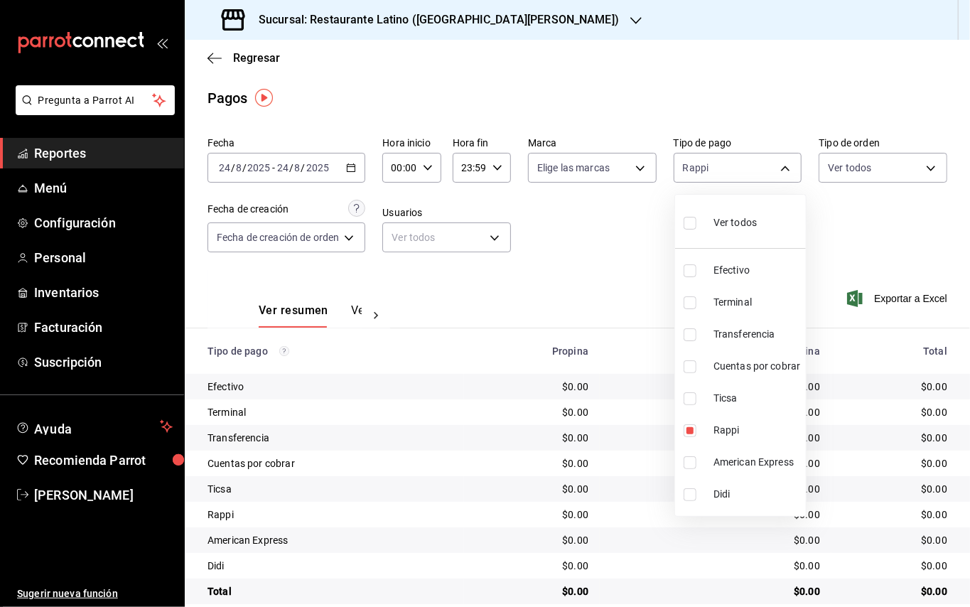
click at [561, 269] on div at bounding box center [485, 303] width 970 height 607
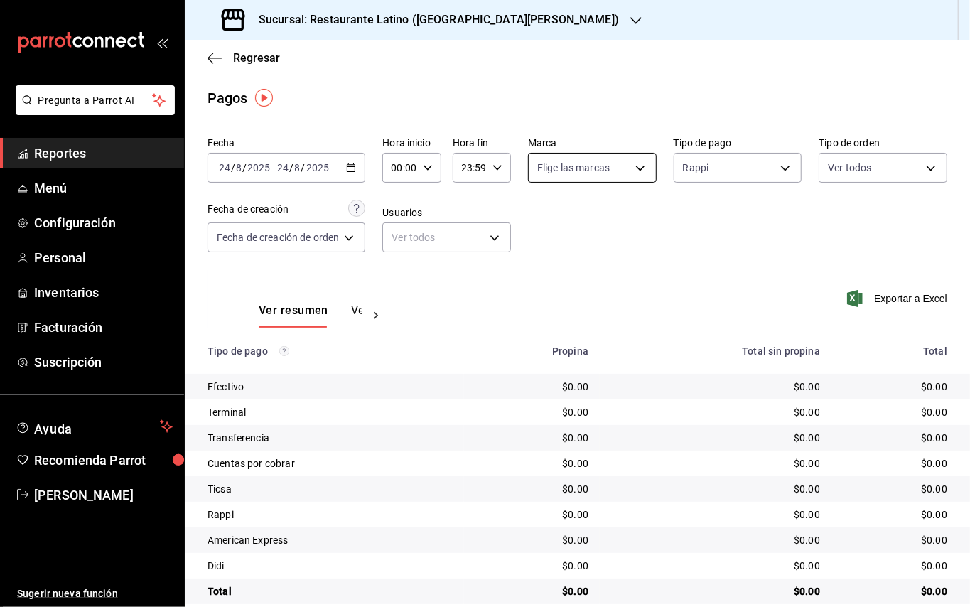
click at [580, 168] on body "Pregunta a Parrot AI Reportes Menú Configuración Personal Inventarios Facturaci…" at bounding box center [485, 303] width 970 height 607
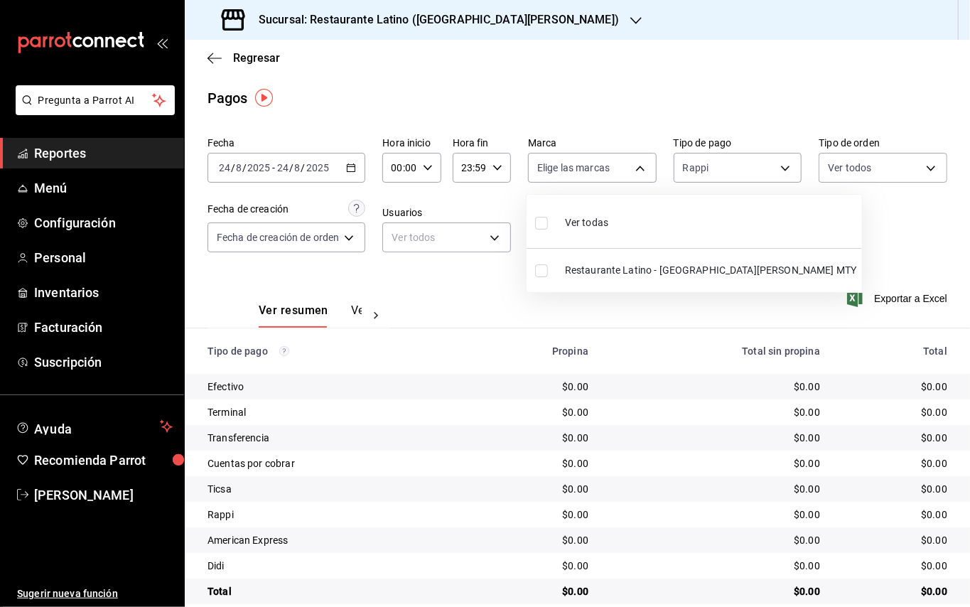
click at [612, 266] on span "Restaurante Latino - [GEOGRAPHIC_DATA][PERSON_NAME] MTY" at bounding box center [710, 270] width 291 height 15
type input "d9887721-df1d-47bb-82d9-6ac72a711b44"
checkbox input "true"
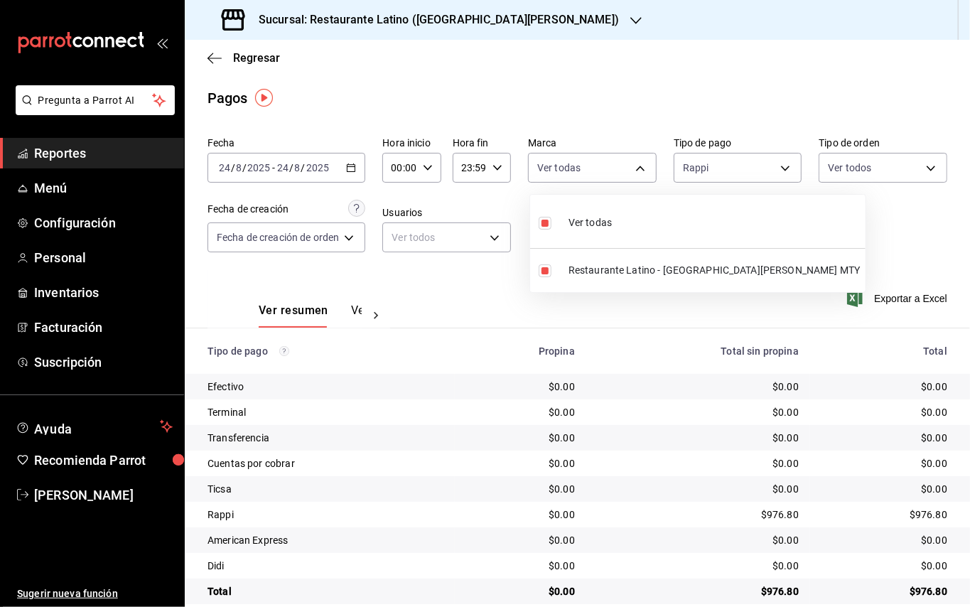
click at [354, 308] on div at bounding box center [485, 303] width 970 height 607
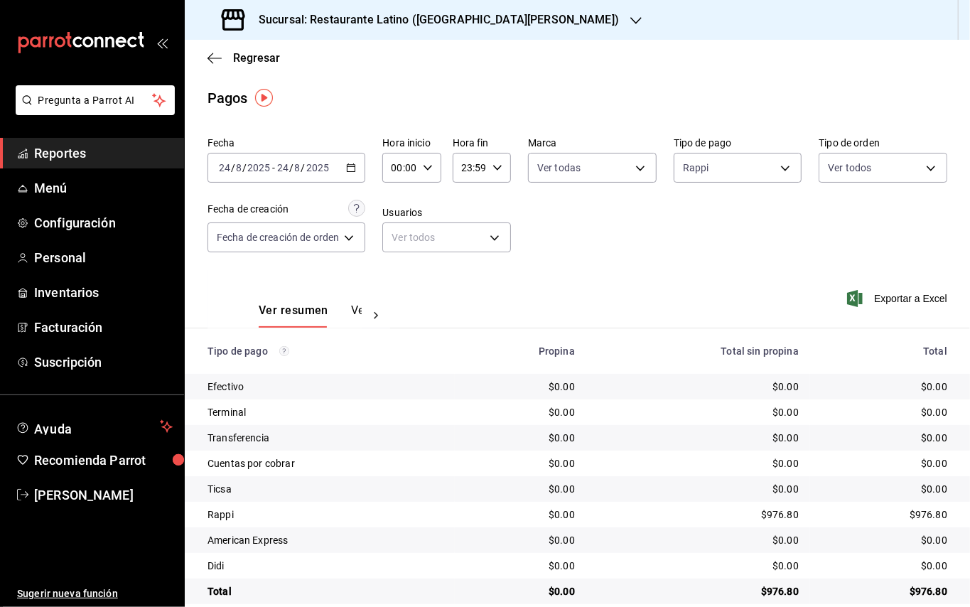
click at [354, 308] on button "Ver pagos" at bounding box center [377, 315] width 53 height 24
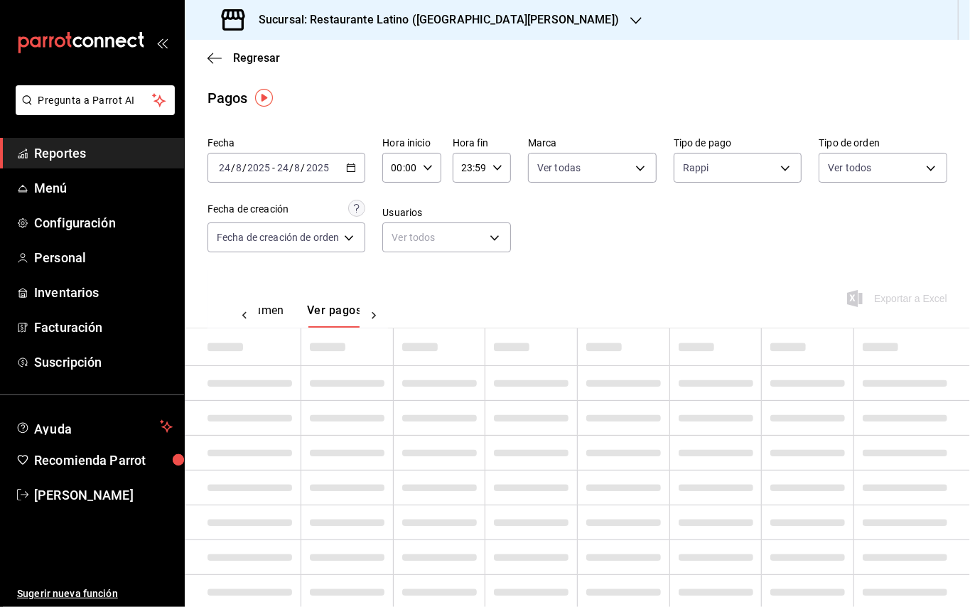
scroll to position [0, 41]
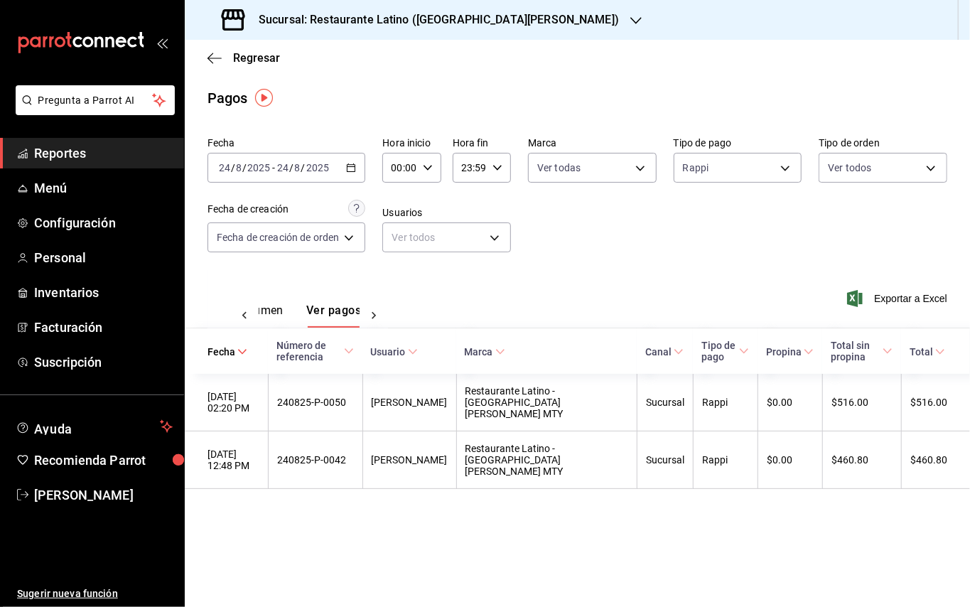
click at [630, 15] on icon "button" at bounding box center [635, 20] width 11 height 11
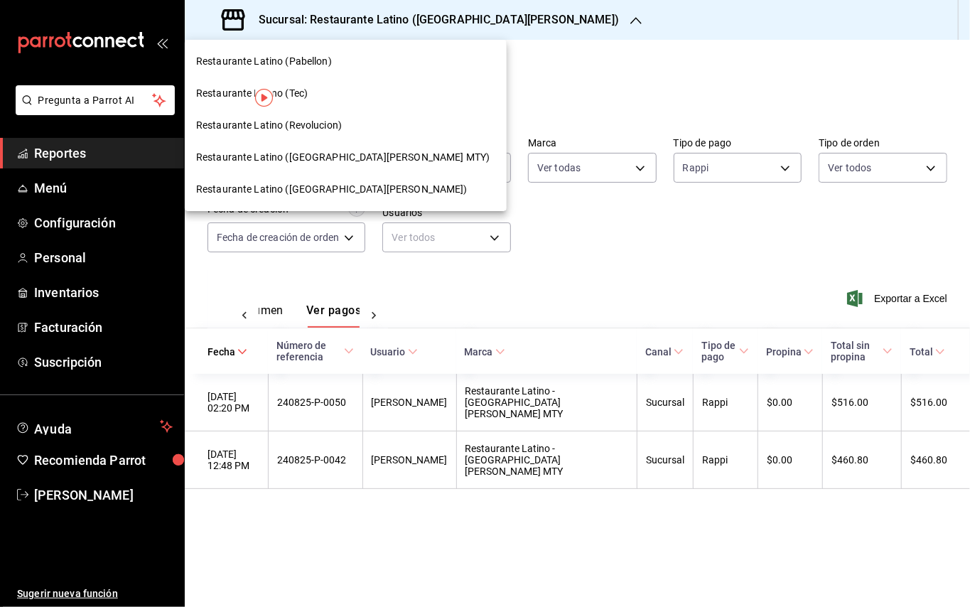
click at [527, 15] on div at bounding box center [485, 303] width 970 height 607
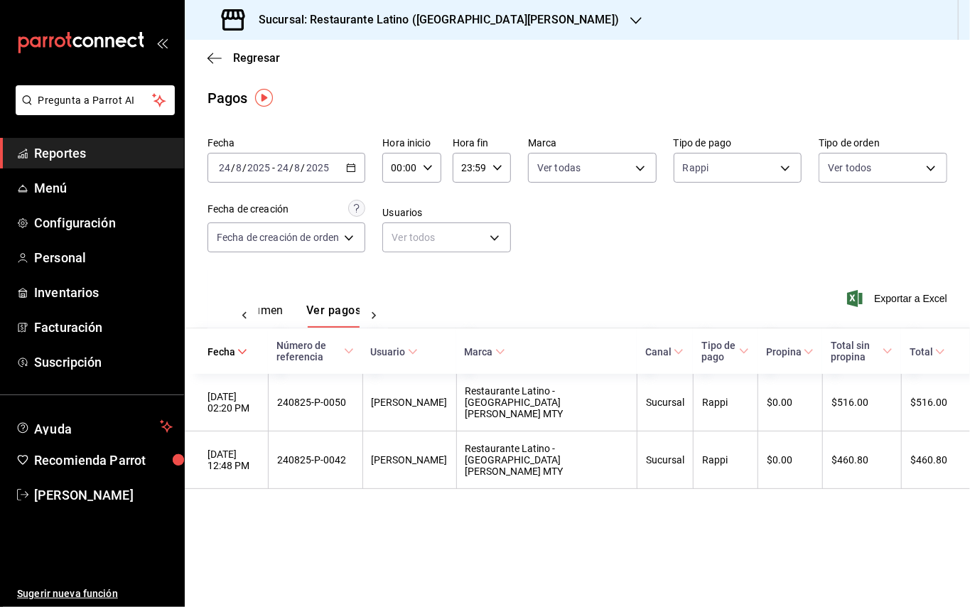
click at [630, 15] on icon "button" at bounding box center [635, 20] width 11 height 11
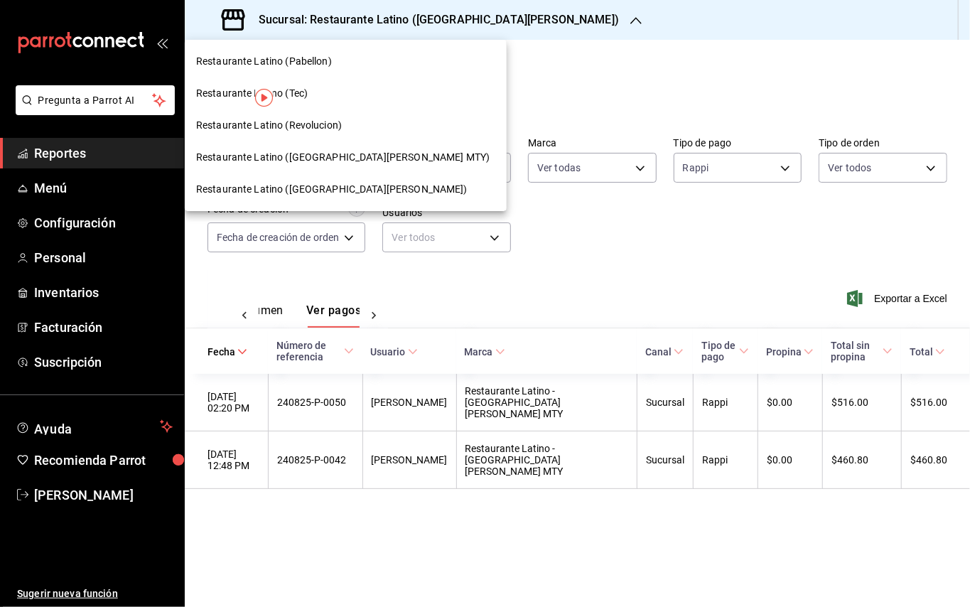
click at [376, 81] on div "Restaurante Latino (Tec)" at bounding box center [346, 93] width 322 height 32
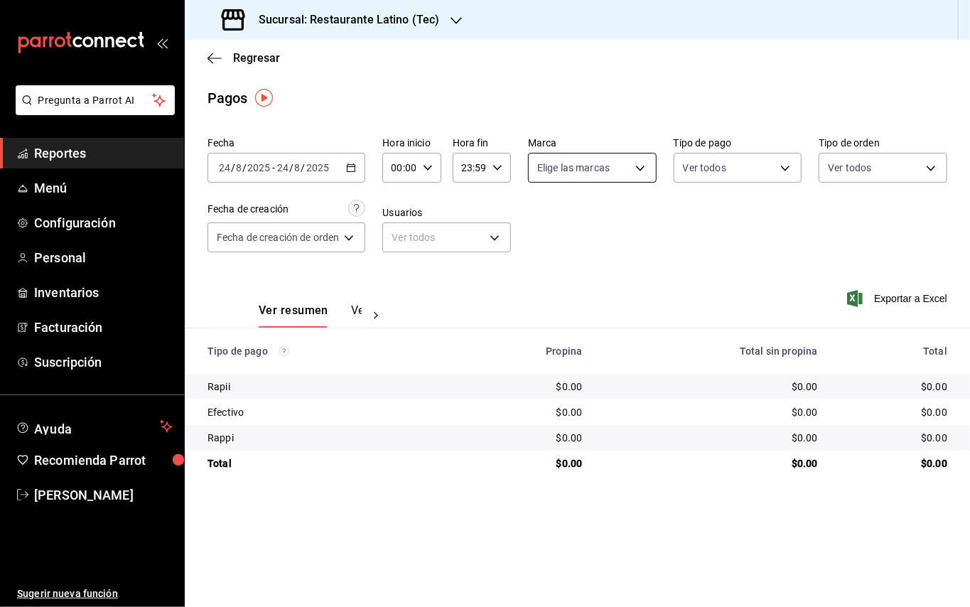
click at [583, 166] on body "Pregunta a Parrot AI Reportes Menú Configuración Personal Inventarios Facturaci…" at bounding box center [485, 303] width 970 height 607
click at [604, 263] on span "Restaurante Latino - Tec" at bounding box center [622, 270] width 109 height 15
type input "98a71aa6-61c5-4f1e-b78c-030cb71465e9"
checkbox input "true"
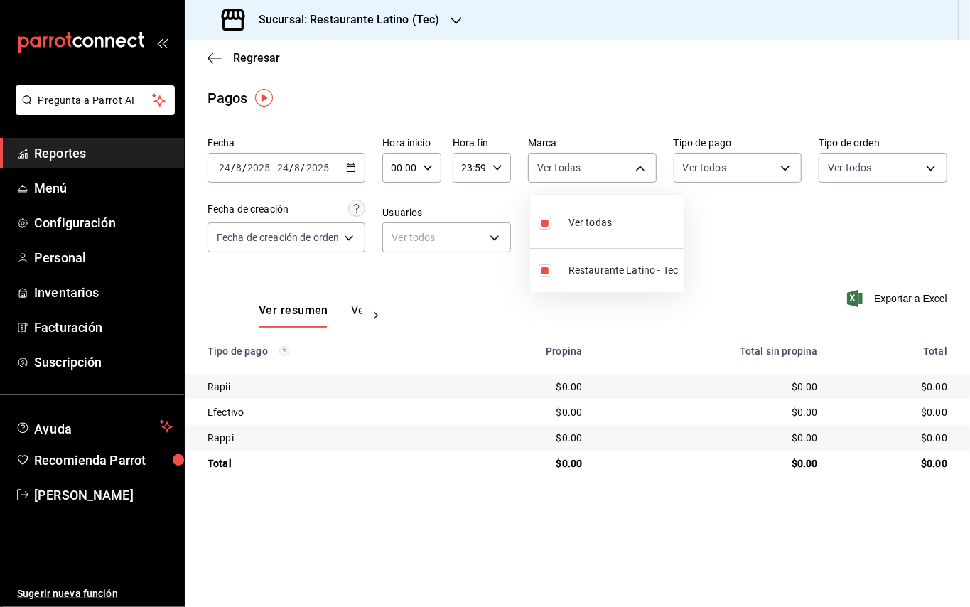
click at [709, 171] on div at bounding box center [485, 303] width 970 height 607
click at [709, 171] on body "Pregunta a Parrot AI Reportes Menú Configuración Personal Inventarios Facturaci…" at bounding box center [485, 303] width 970 height 607
click at [737, 273] on span "Rapii" at bounding box center [754, 270] width 82 height 15
type input "4f157882-e7c7-4488-b4ae-197c0d3e45db"
checkbox input "true"
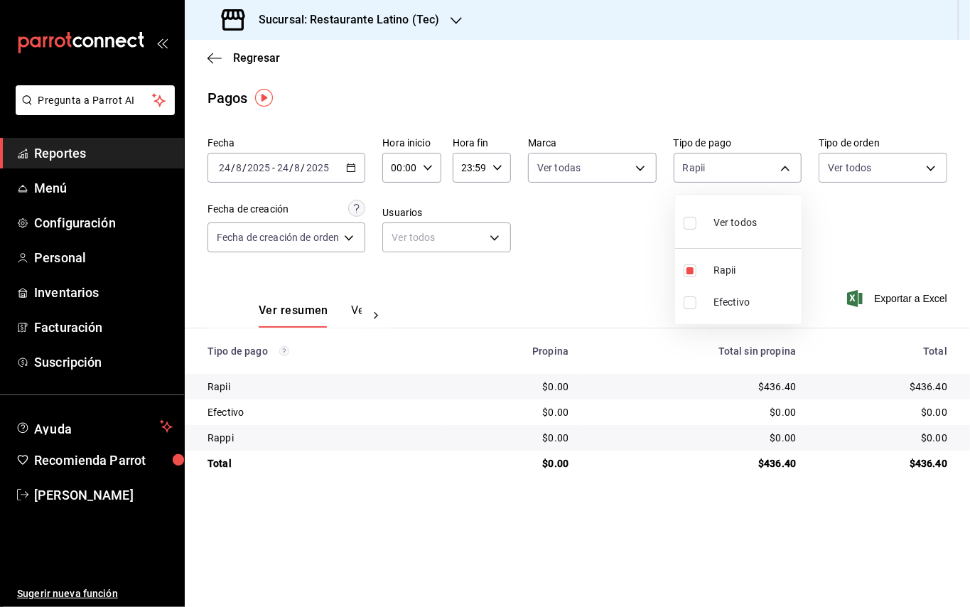
click at [355, 316] on div at bounding box center [485, 303] width 970 height 607
click at [355, 314] on button "Ver pagos" at bounding box center [377, 315] width 53 height 24
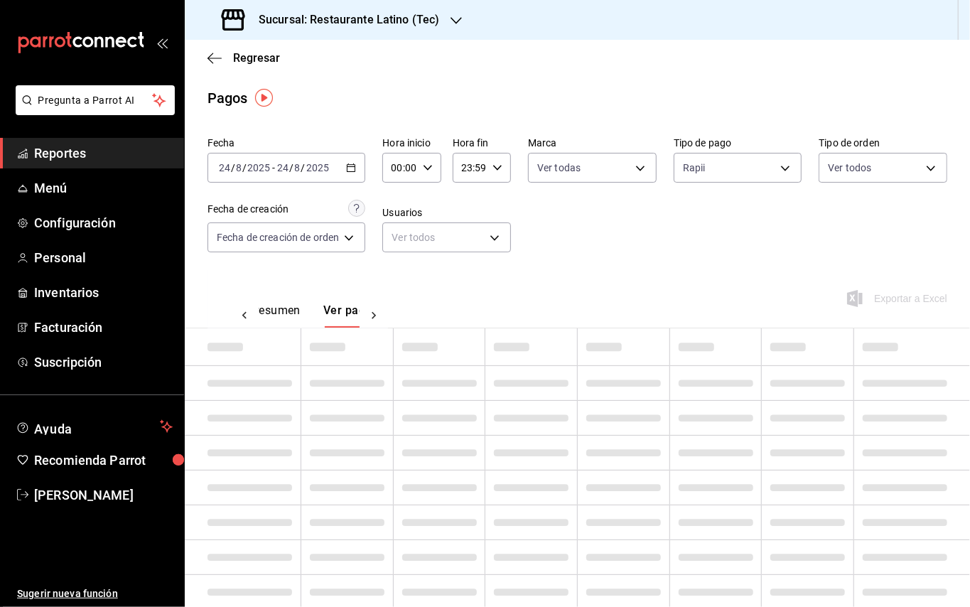
scroll to position [0, 41]
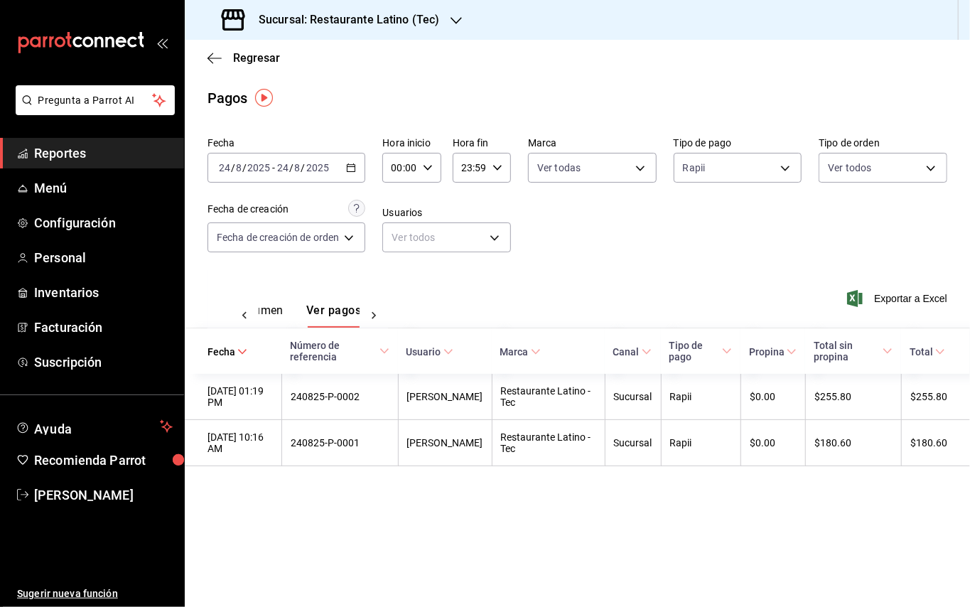
click at [350, 166] on \(Stroke\) "button" at bounding box center [351, 166] width 8 height 1
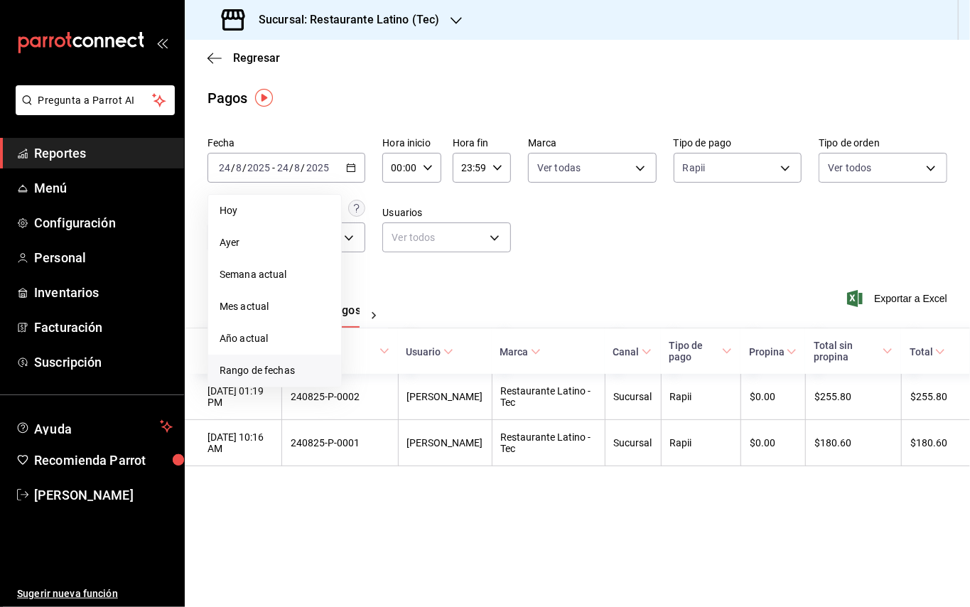
click at [291, 355] on li "Rango de fechas" at bounding box center [274, 371] width 133 height 32
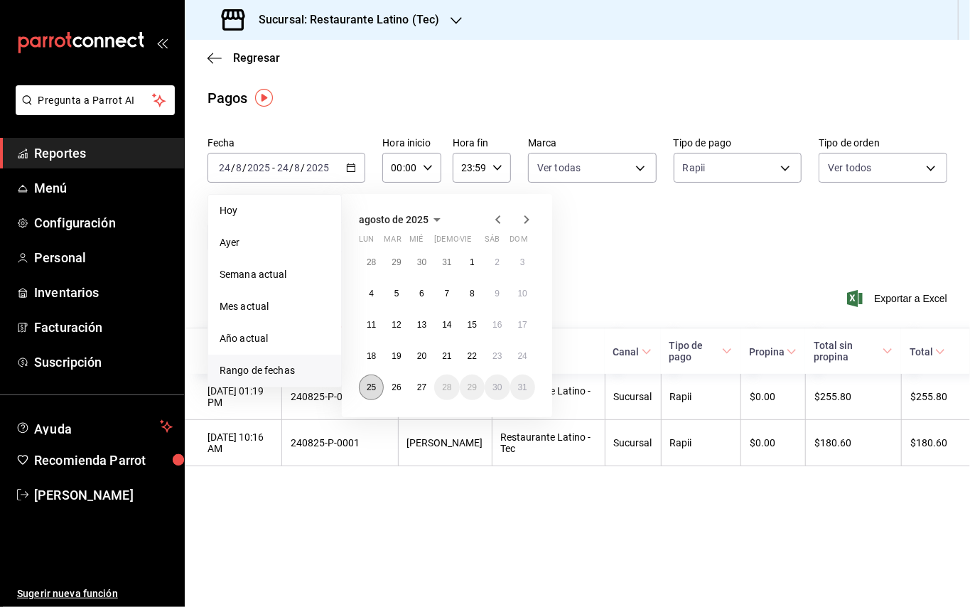
click at [378, 385] on button "25" at bounding box center [371, 387] width 25 height 26
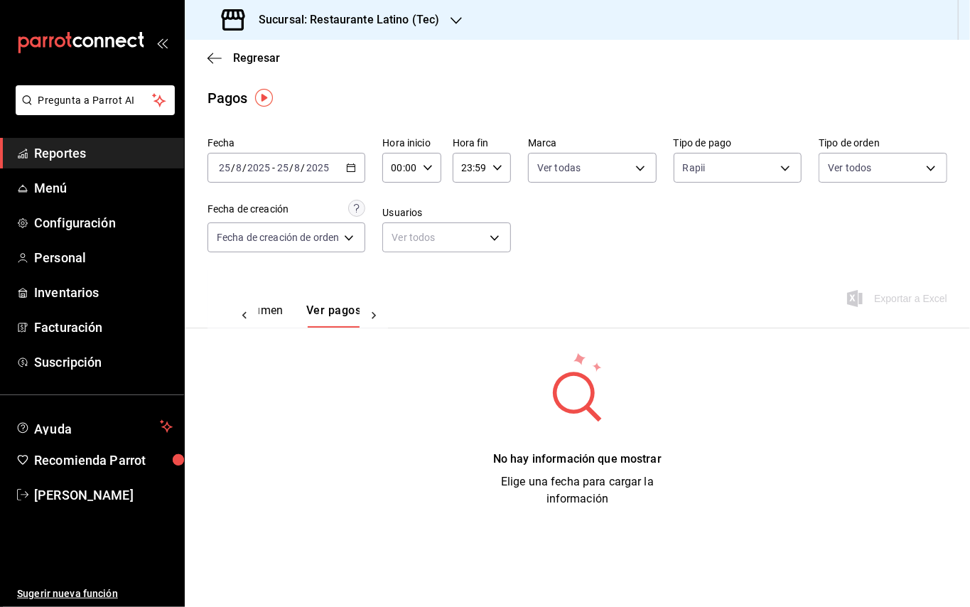
click at [450, 23] on icon "button" at bounding box center [455, 20] width 11 height 11
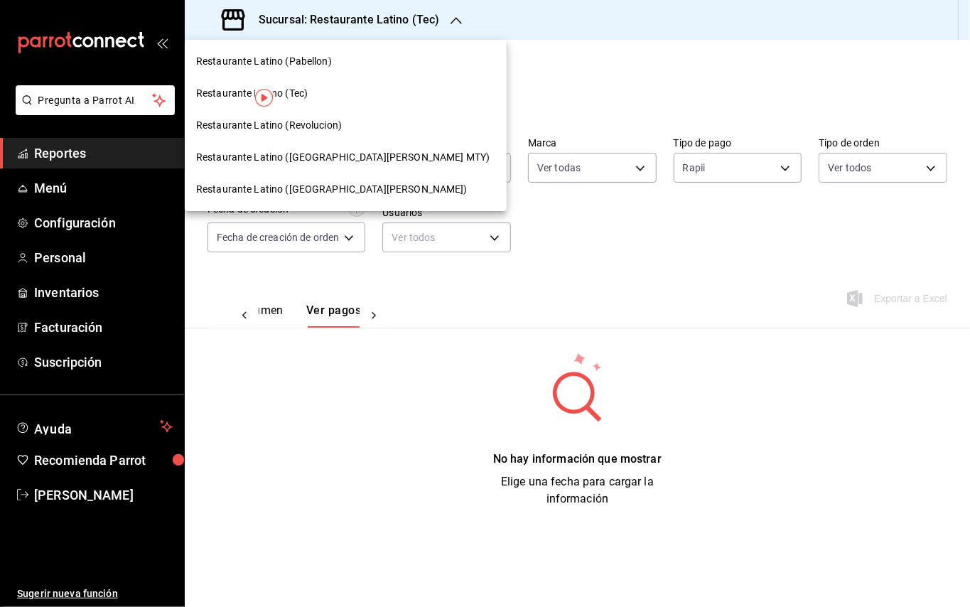
click at [347, 200] on div "Restaurante Latino ([GEOGRAPHIC_DATA][PERSON_NAME])" at bounding box center [346, 189] width 322 height 32
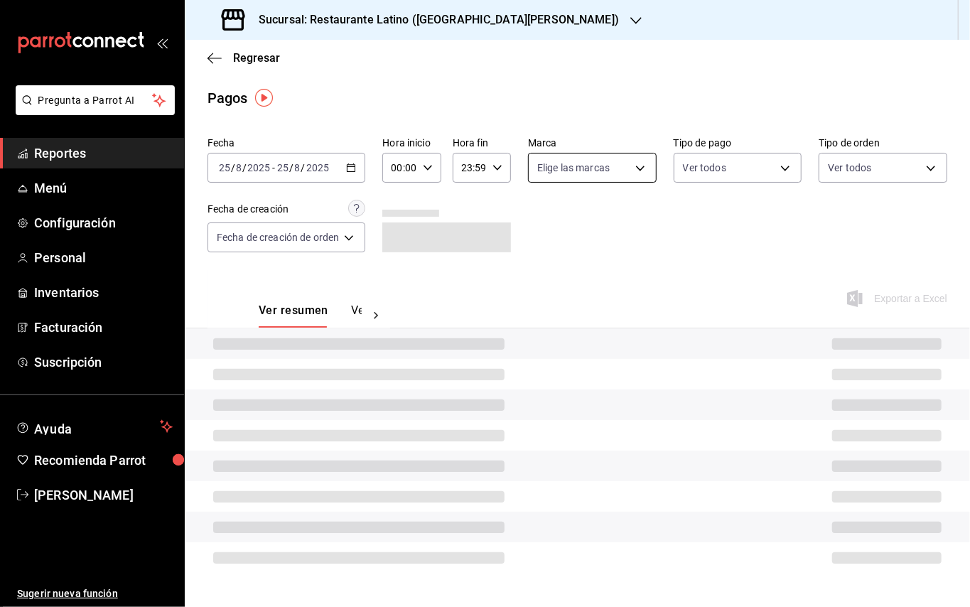
click at [578, 166] on body "Pregunta a Parrot AI Reportes Menú Configuración Personal Inventarios Facturaci…" at bounding box center [485, 303] width 970 height 607
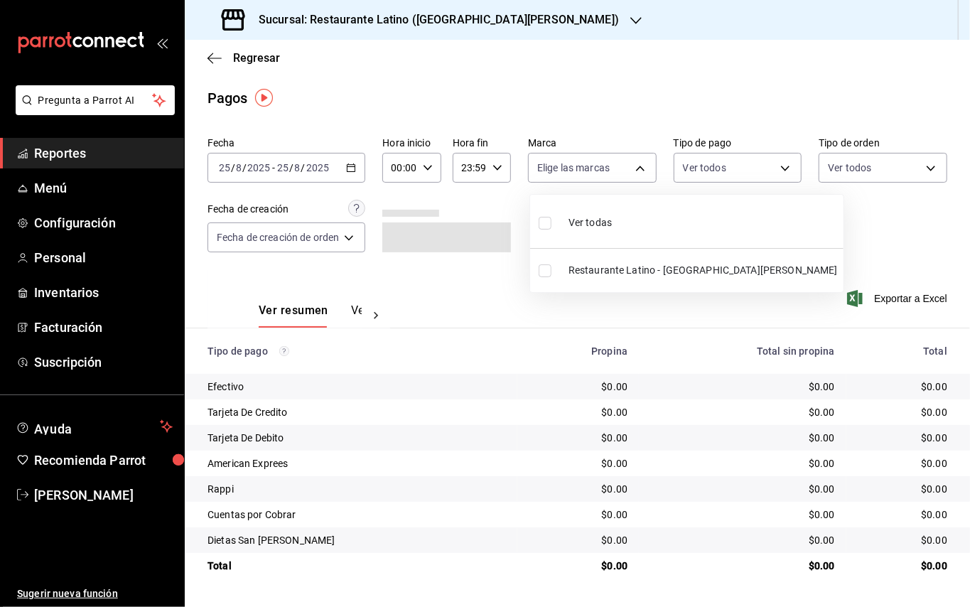
click at [600, 263] on span "Restaurante Latino - [GEOGRAPHIC_DATA][PERSON_NAME]" at bounding box center [702, 270] width 269 height 15
type input "7c870fc0-9a51-44b5-8a82-f050cd4d5c0a"
checkbox input "true"
click at [739, 155] on div at bounding box center [485, 303] width 970 height 607
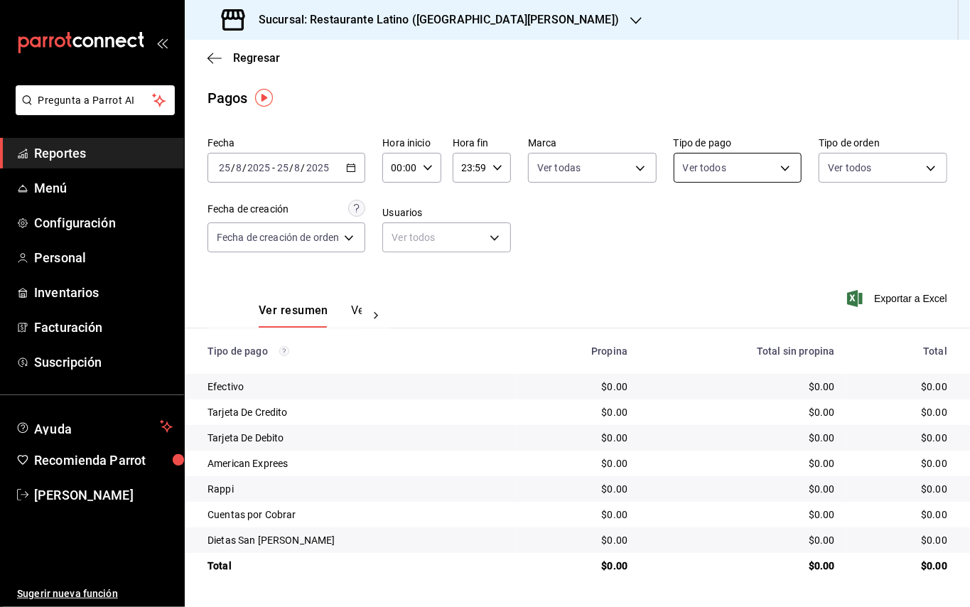
click at [749, 163] on body "Pregunta a Parrot AI Reportes Menú Configuración Personal Inventarios Facturaci…" at bounding box center [485, 303] width 970 height 607
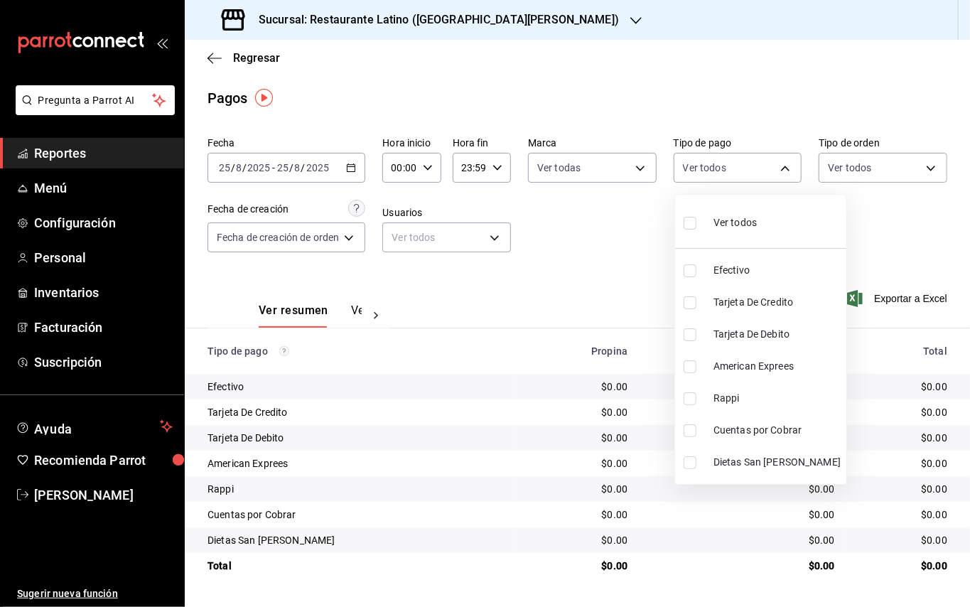
click at [694, 404] on input "checkbox" at bounding box center [689, 398] width 13 height 13
checkbox input "true"
type input "1c42a464-4fdb-4e62-8f31-03bb4c5c2869"
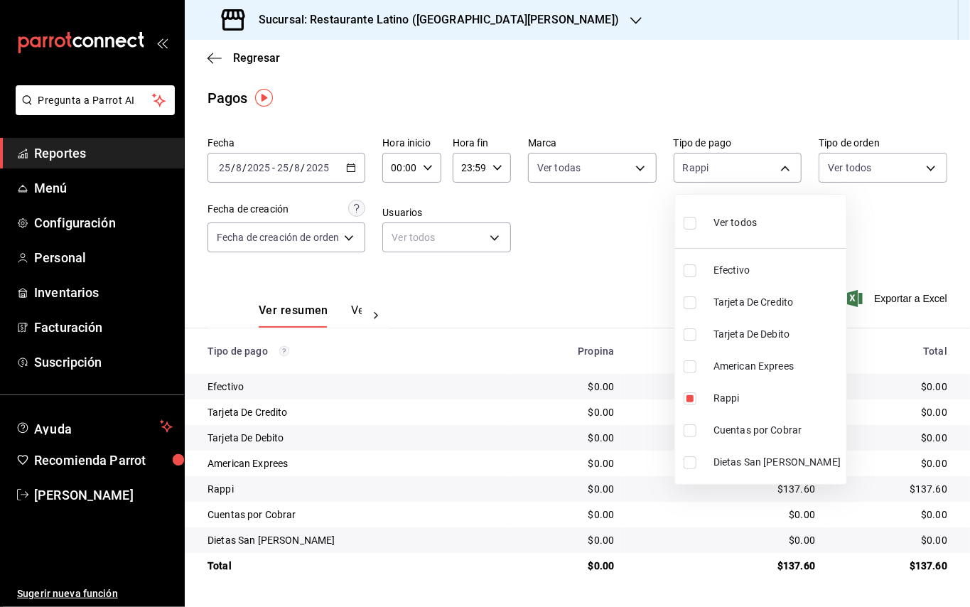
click at [571, 268] on div at bounding box center [485, 303] width 970 height 607
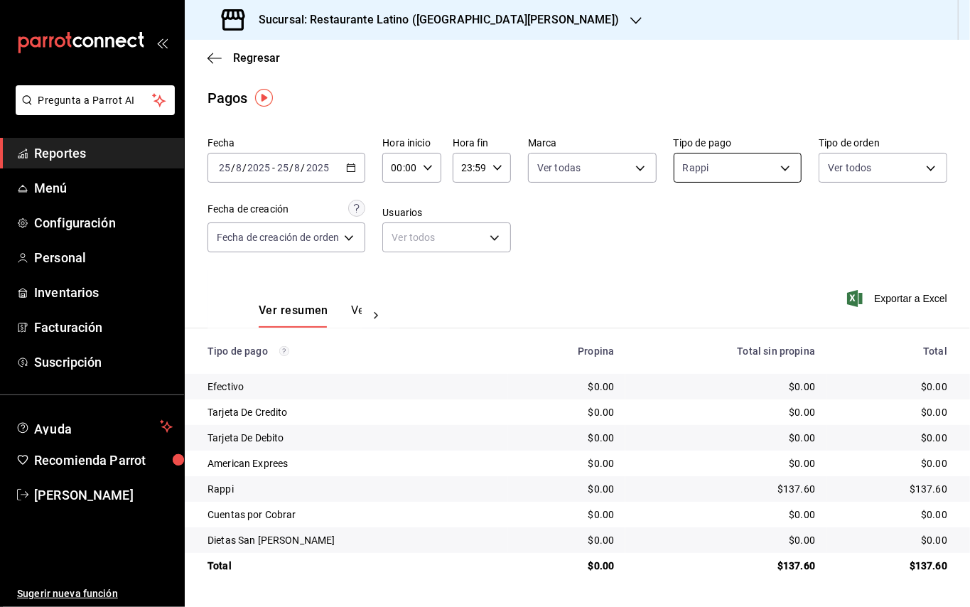
click at [780, 173] on body "Pregunta a Parrot AI Reportes Menú Configuración Personal Inventarios Facturaci…" at bounding box center [485, 303] width 970 height 607
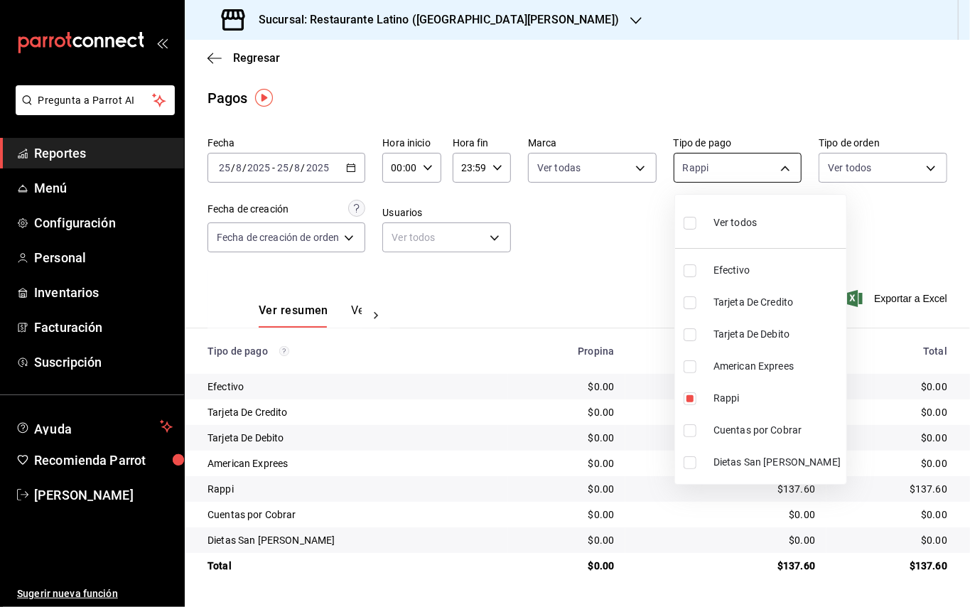
click at [780, 173] on div at bounding box center [485, 303] width 970 height 607
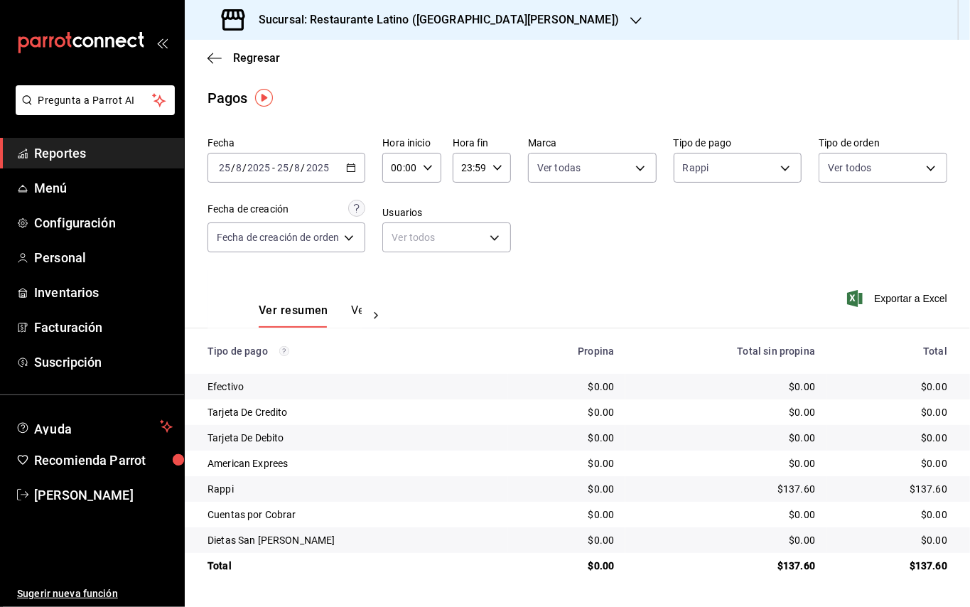
click at [430, 18] on h3 "Sucursal: Restaurante Latino ([GEOGRAPHIC_DATA][PERSON_NAME])" at bounding box center [433, 19] width 372 height 17
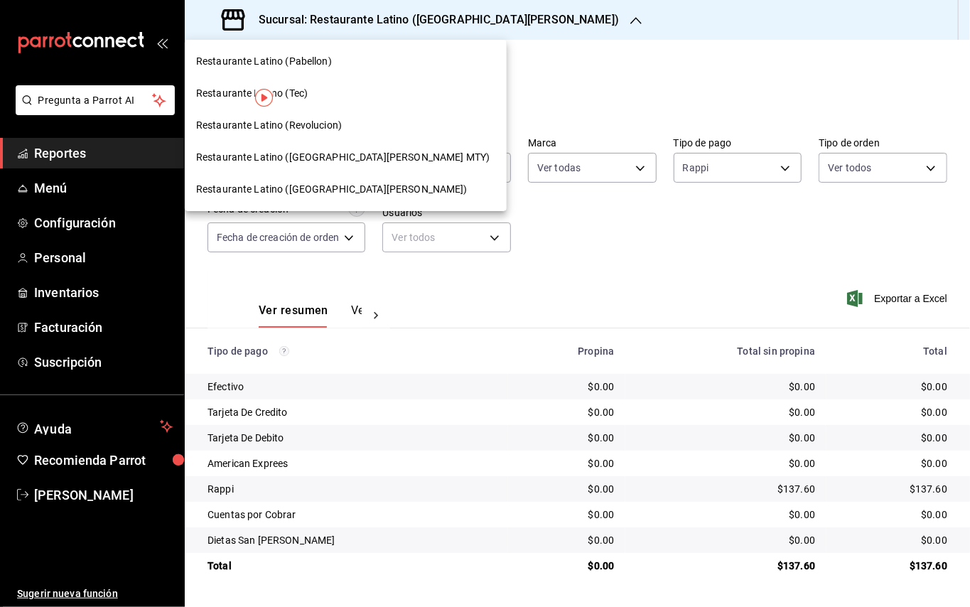
click at [358, 158] on span "Restaurante Latino ([GEOGRAPHIC_DATA][PERSON_NAME] MTY)" at bounding box center [342, 157] width 293 height 15
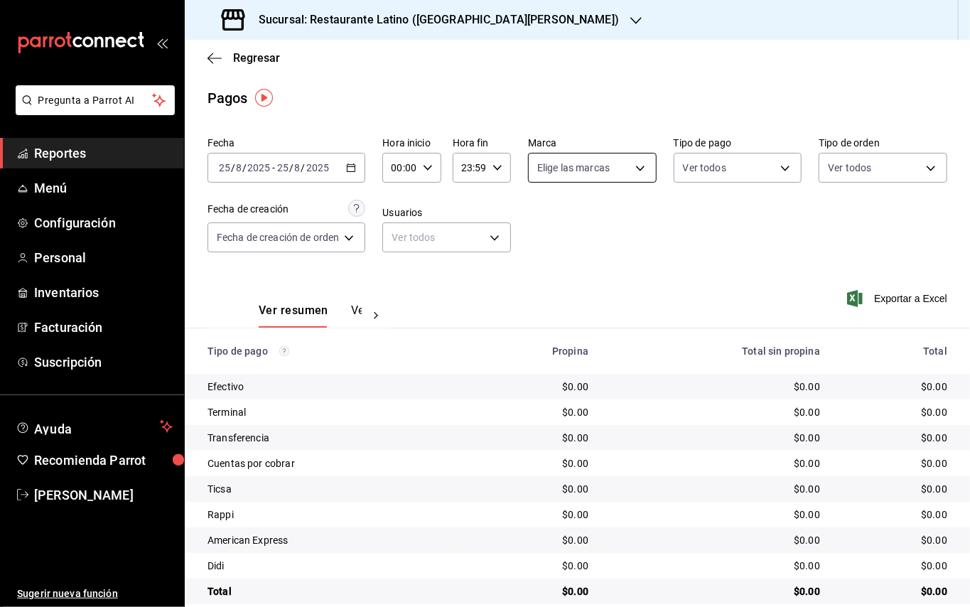
click at [532, 157] on body "Pregunta a Parrot AI Reportes Menú Configuración Personal Inventarios Facturaci…" at bounding box center [485, 303] width 970 height 607
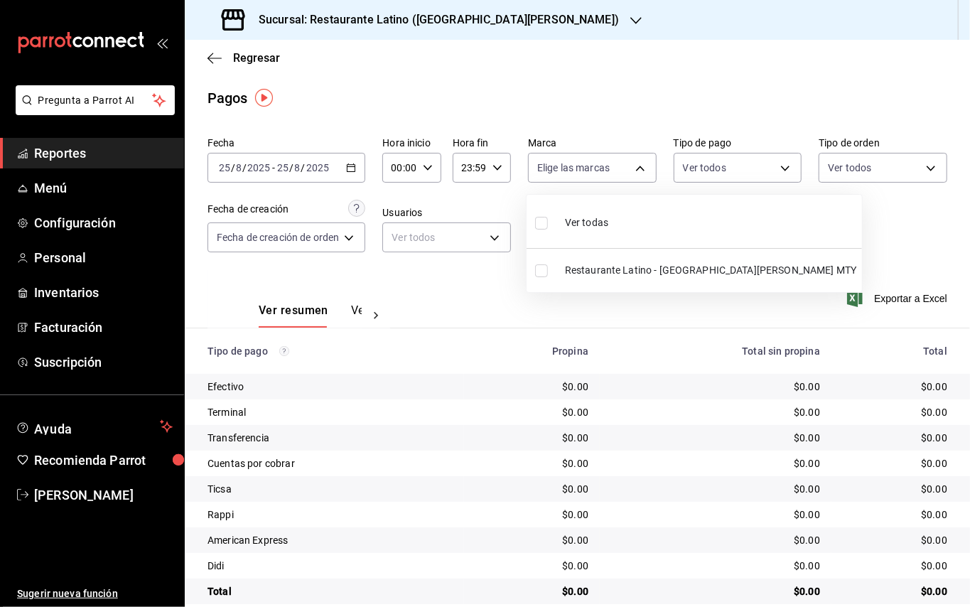
click at [552, 269] on label at bounding box center [544, 270] width 18 height 13
click at [548, 269] on input "checkbox" at bounding box center [541, 270] width 13 height 13
checkbox input "false"
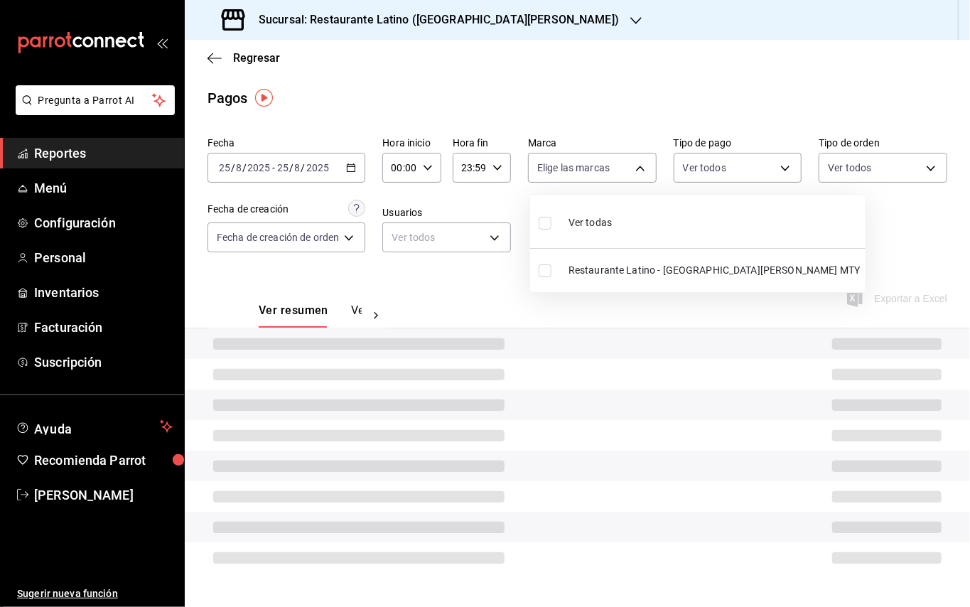
click at [745, 162] on div at bounding box center [485, 303] width 970 height 607
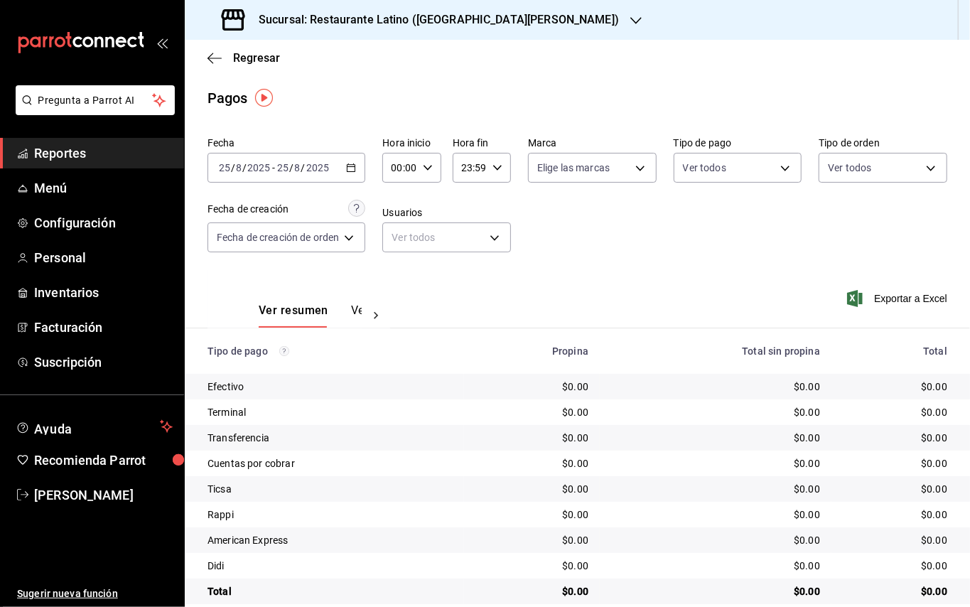
click at [745, 162] on body "Pregunta a Parrot AI Reportes Menú Configuración Personal Inventarios Facturaci…" at bounding box center [485, 303] width 970 height 607
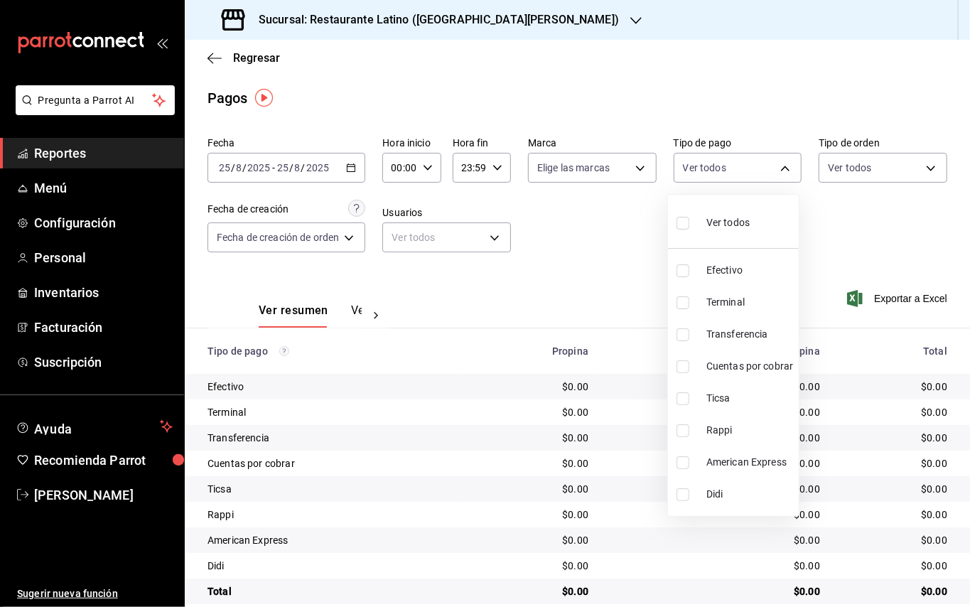
click at [691, 428] on label at bounding box center [685, 430] width 18 height 13
click at [689, 428] on input "checkbox" at bounding box center [682, 430] width 13 height 13
checkbox input "false"
click at [345, 236] on div at bounding box center [485, 303] width 970 height 607
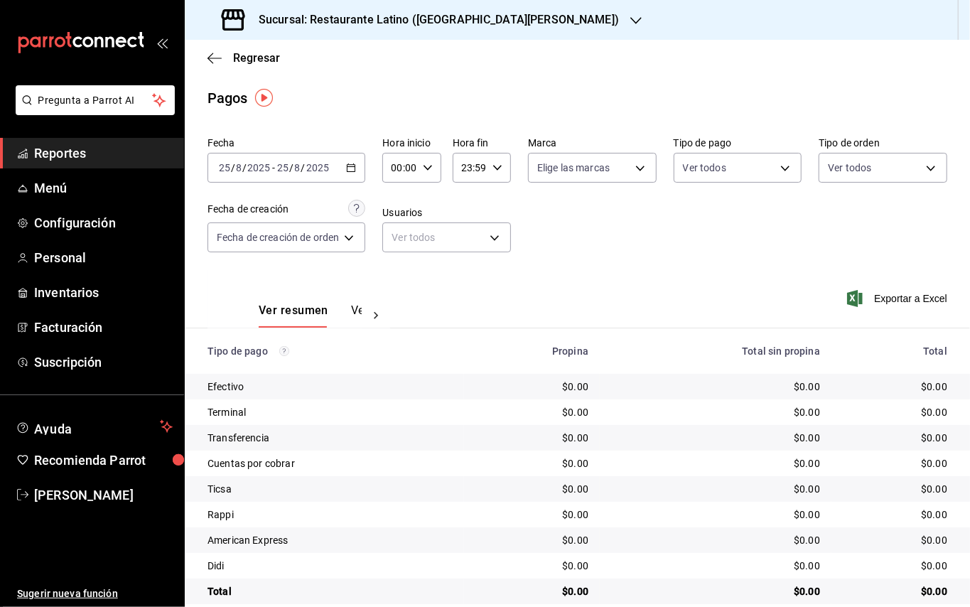
click at [345, 236] on div "Ver todos Efectivo Terminal Transferencia Cuentas por cobrar Ticsa Rappi Americ…" at bounding box center [485, 303] width 970 height 607
click at [347, 236] on body "Pregunta a Parrot AI Reportes Menú Configuración Personal Inventarios Facturaci…" at bounding box center [485, 303] width 970 height 607
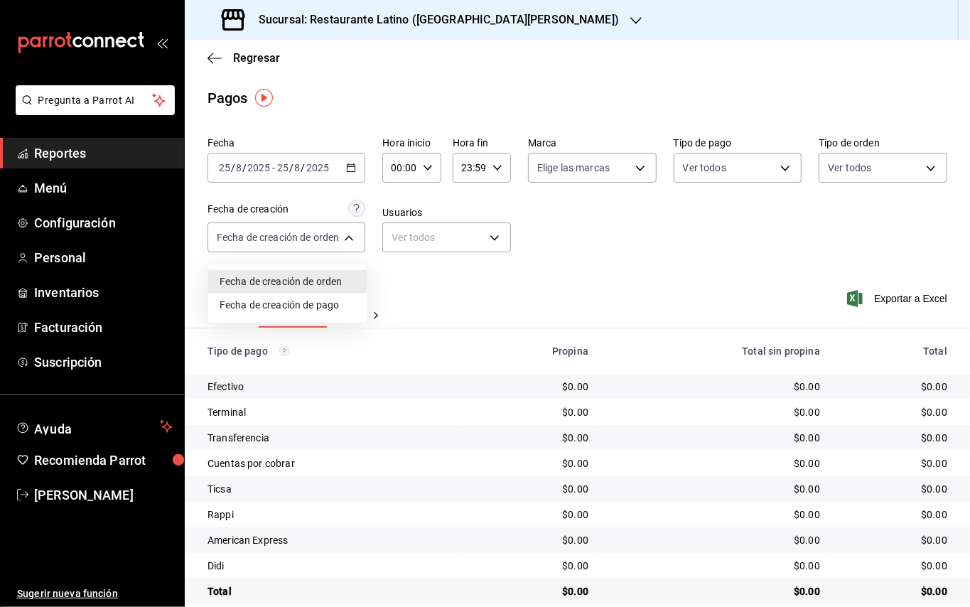
click at [412, 239] on div at bounding box center [485, 303] width 970 height 607
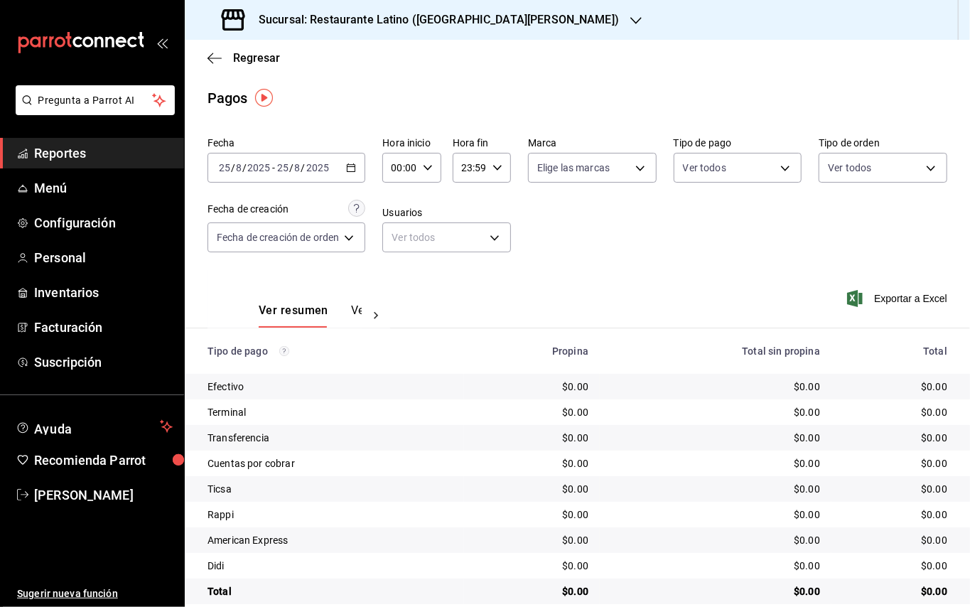
click at [360, 308] on button "Ver pagos" at bounding box center [377, 315] width 53 height 24
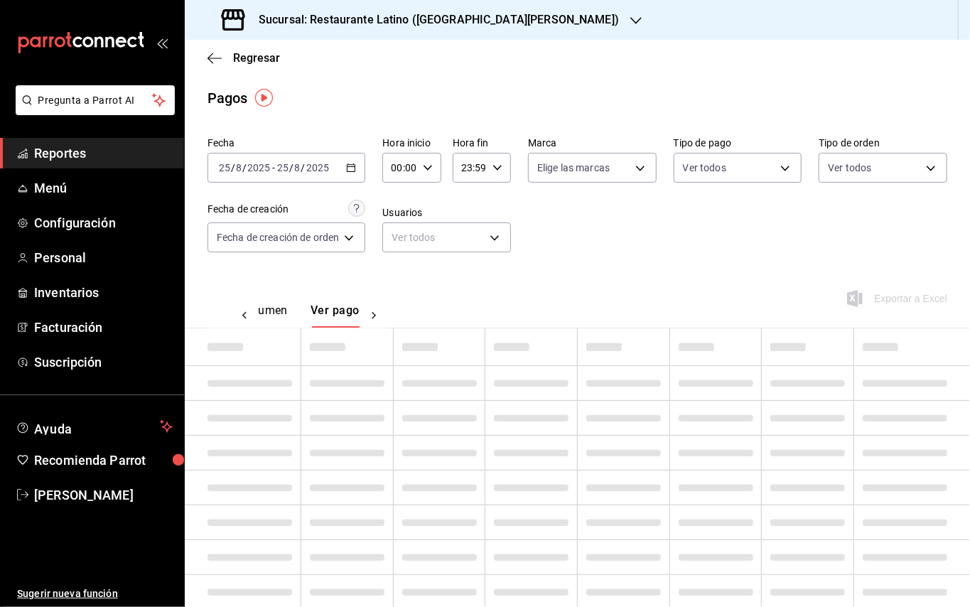
scroll to position [0, 41]
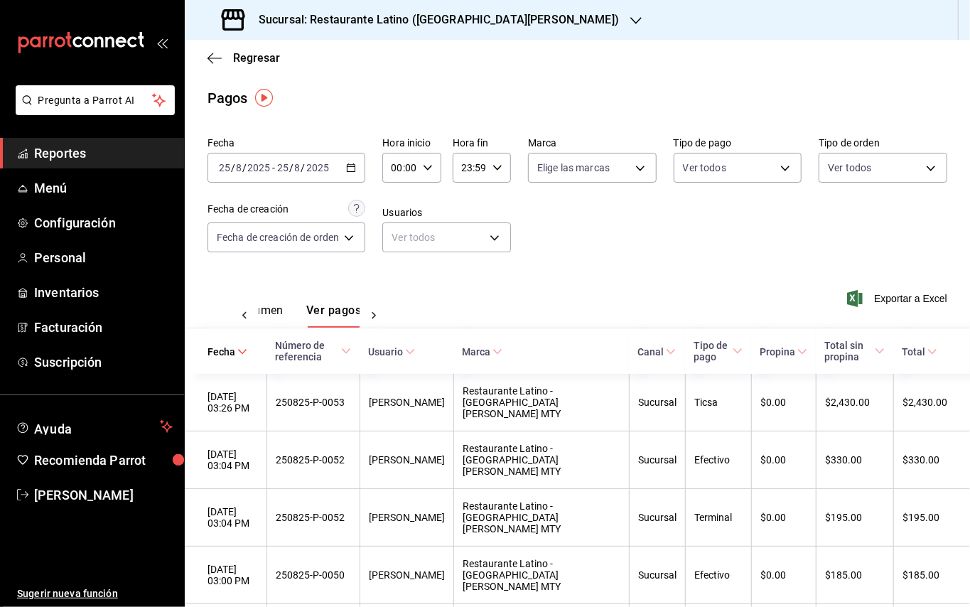
click at [350, 163] on icon "button" at bounding box center [351, 168] width 10 height 10
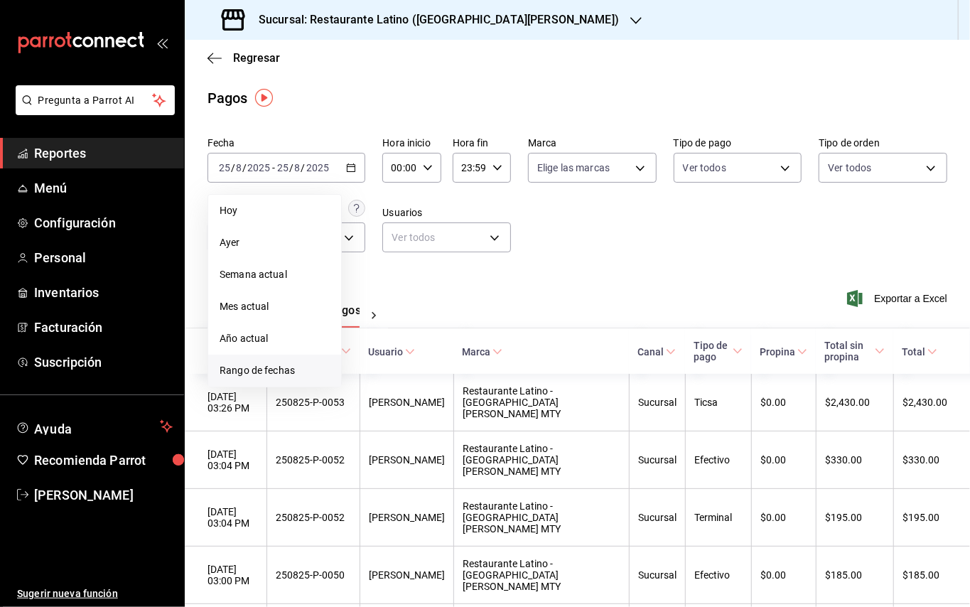
click at [279, 371] on span "Rango de fechas" at bounding box center [275, 370] width 110 height 15
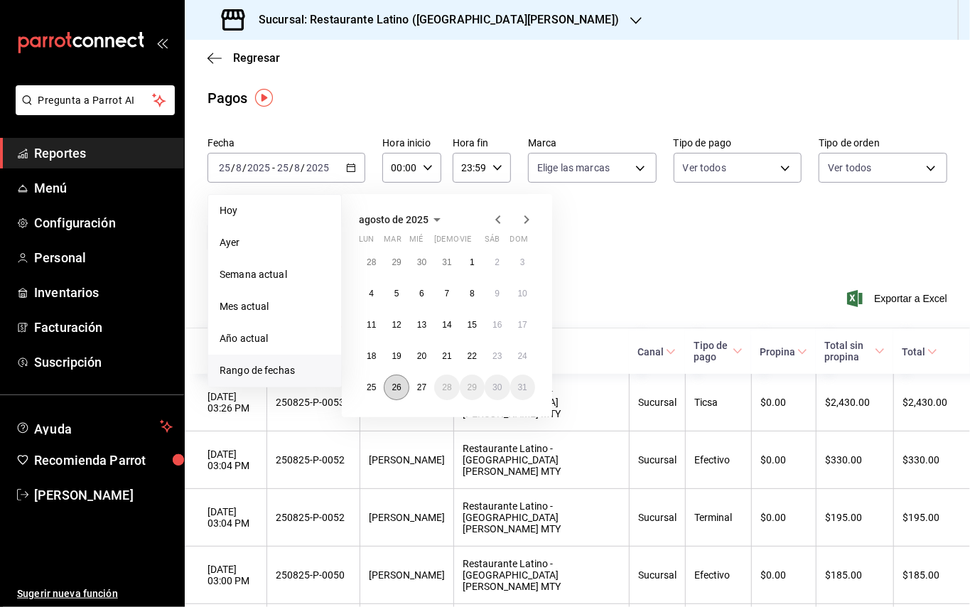
click at [406, 385] on button "26" at bounding box center [396, 387] width 25 height 26
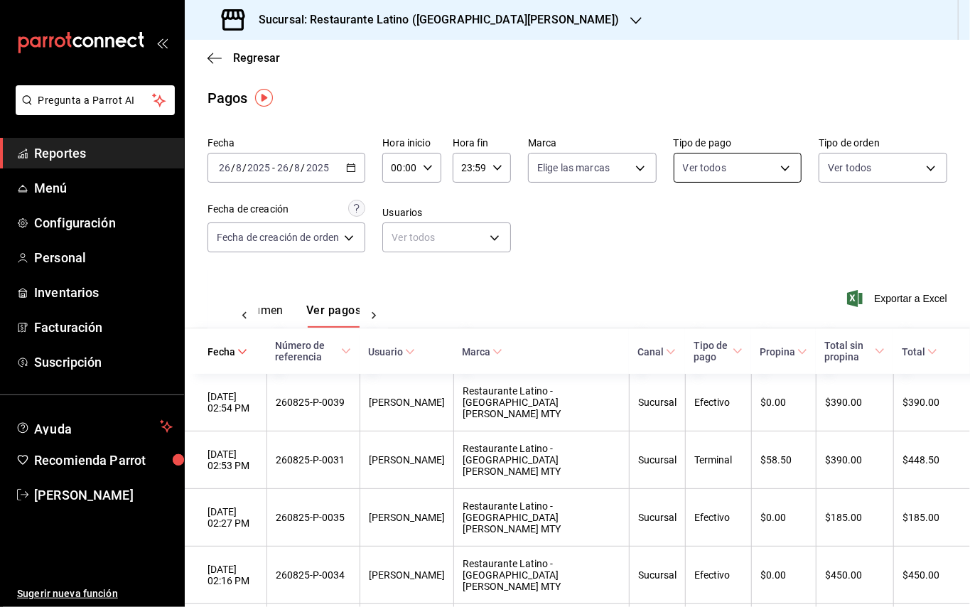
click at [785, 171] on body "Pregunta a Parrot AI Reportes Menú Configuración Personal Inventarios Facturaci…" at bounding box center [485, 303] width 970 height 607
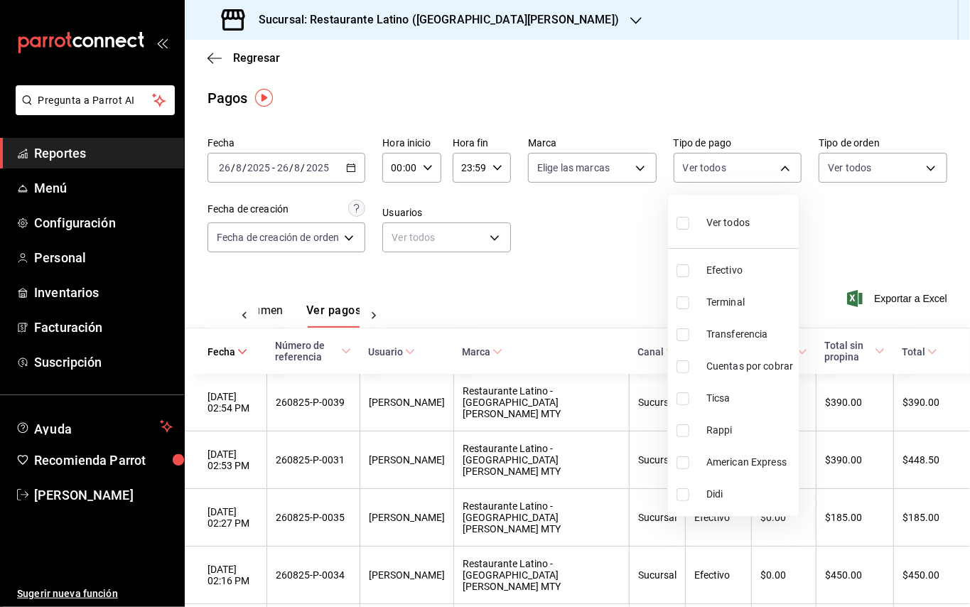
click at [689, 427] on label at bounding box center [685, 430] width 18 height 13
click at [689, 427] on input "checkbox" at bounding box center [682, 430] width 13 height 13
checkbox input "false"
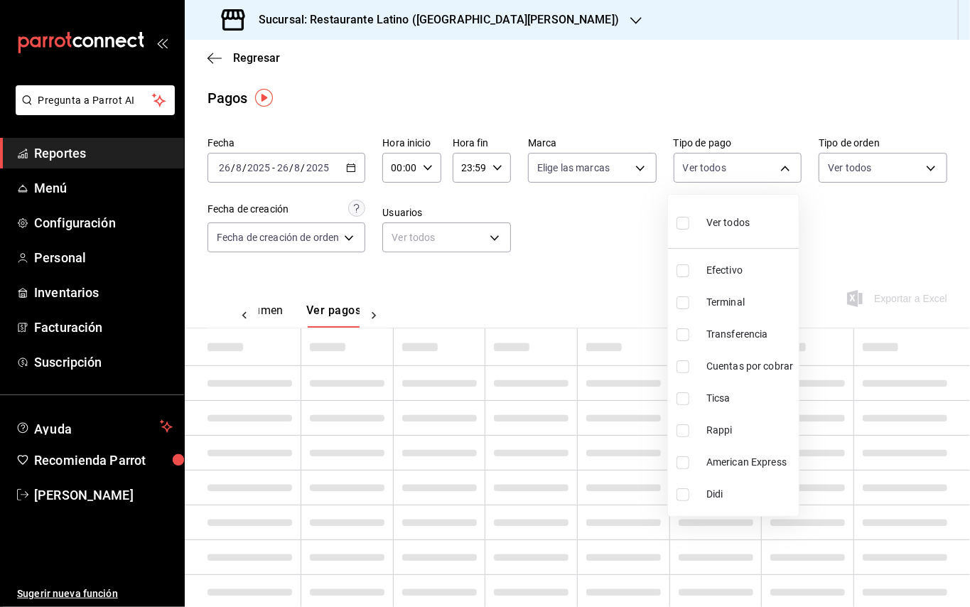
click at [894, 259] on div at bounding box center [485, 303] width 970 height 607
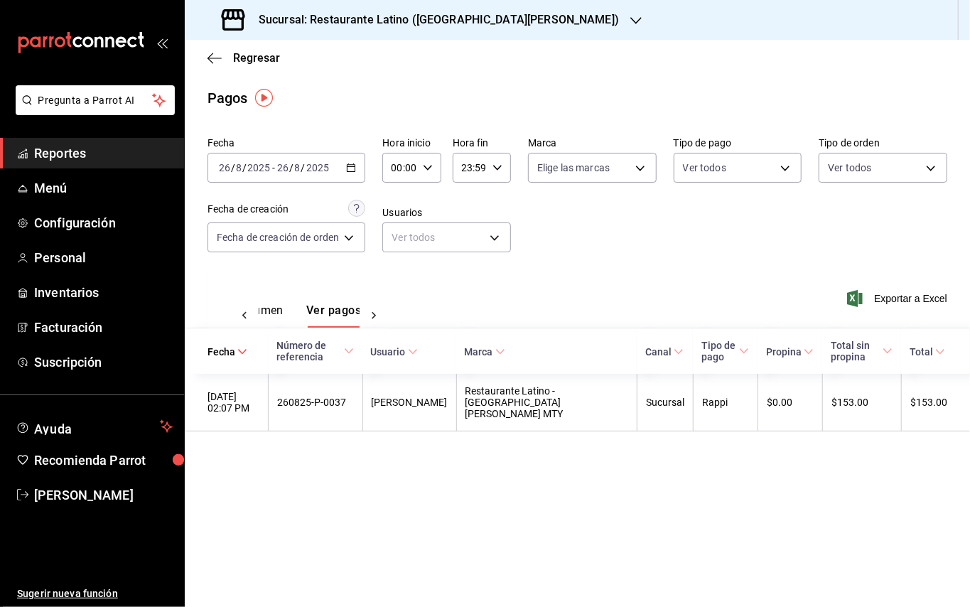
click at [514, 28] on div "Sucursal: Restaurante Latino ([GEOGRAPHIC_DATA][PERSON_NAME])" at bounding box center [421, 20] width 451 height 40
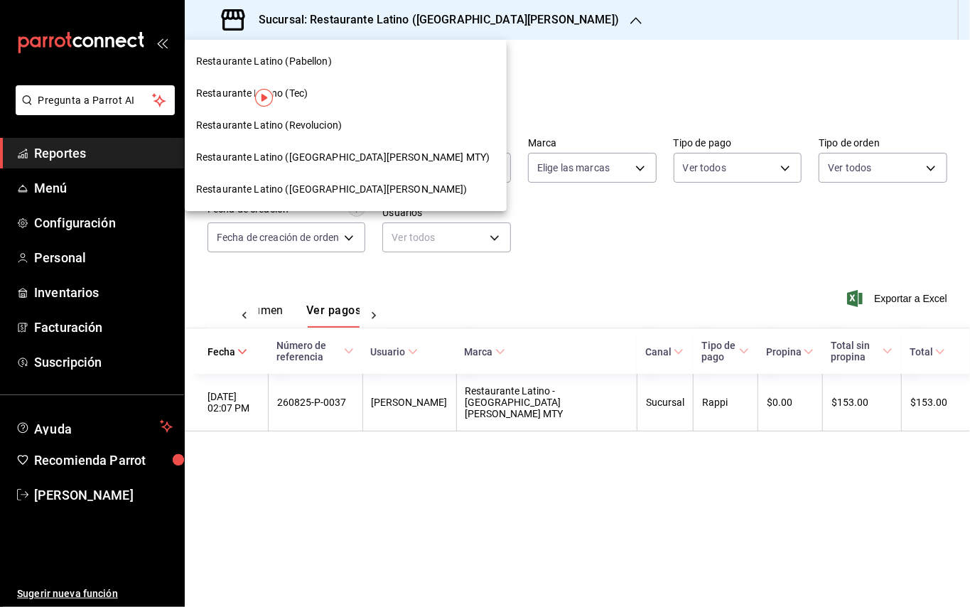
click at [328, 124] on span "Restaurante Latino (Revolucion)" at bounding box center [269, 125] width 146 height 15
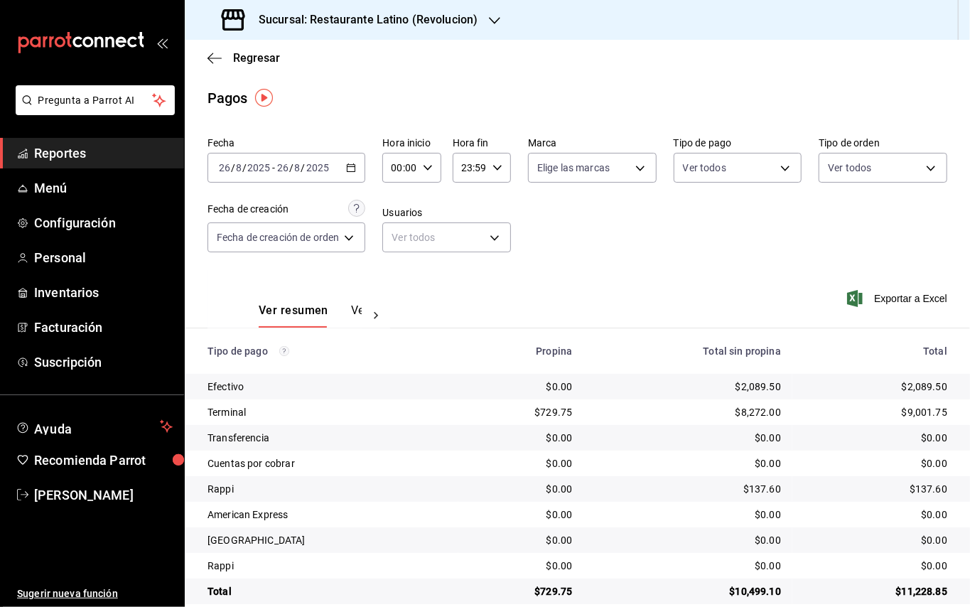
click at [481, 21] on div "Sucursal: Restaurante Latino (Revolucion)" at bounding box center [351, 20] width 310 height 40
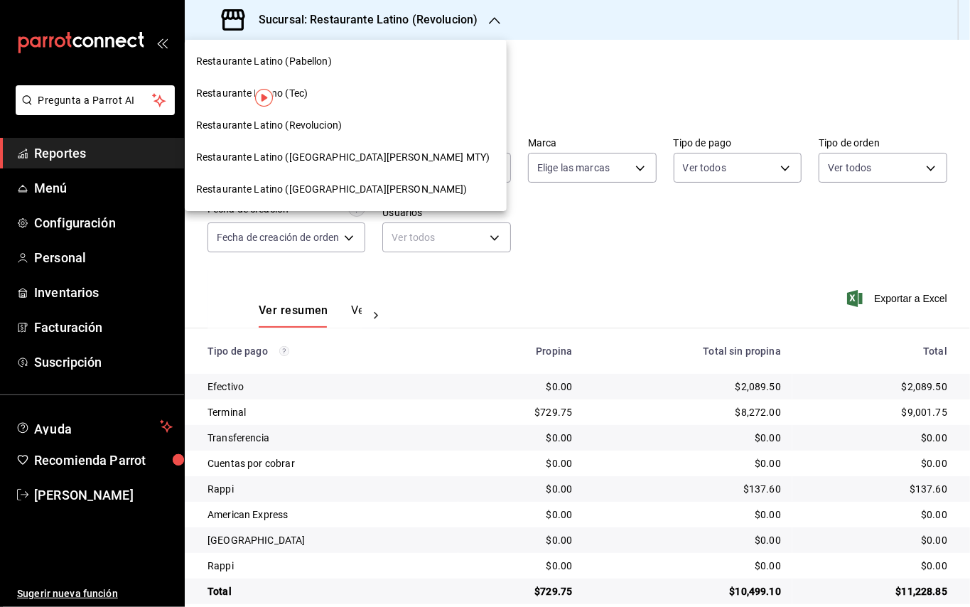
click at [330, 71] on div "Restaurante Latino (Pabellon)" at bounding box center [346, 61] width 322 height 32
